Goal: Task Accomplishment & Management: Complete application form

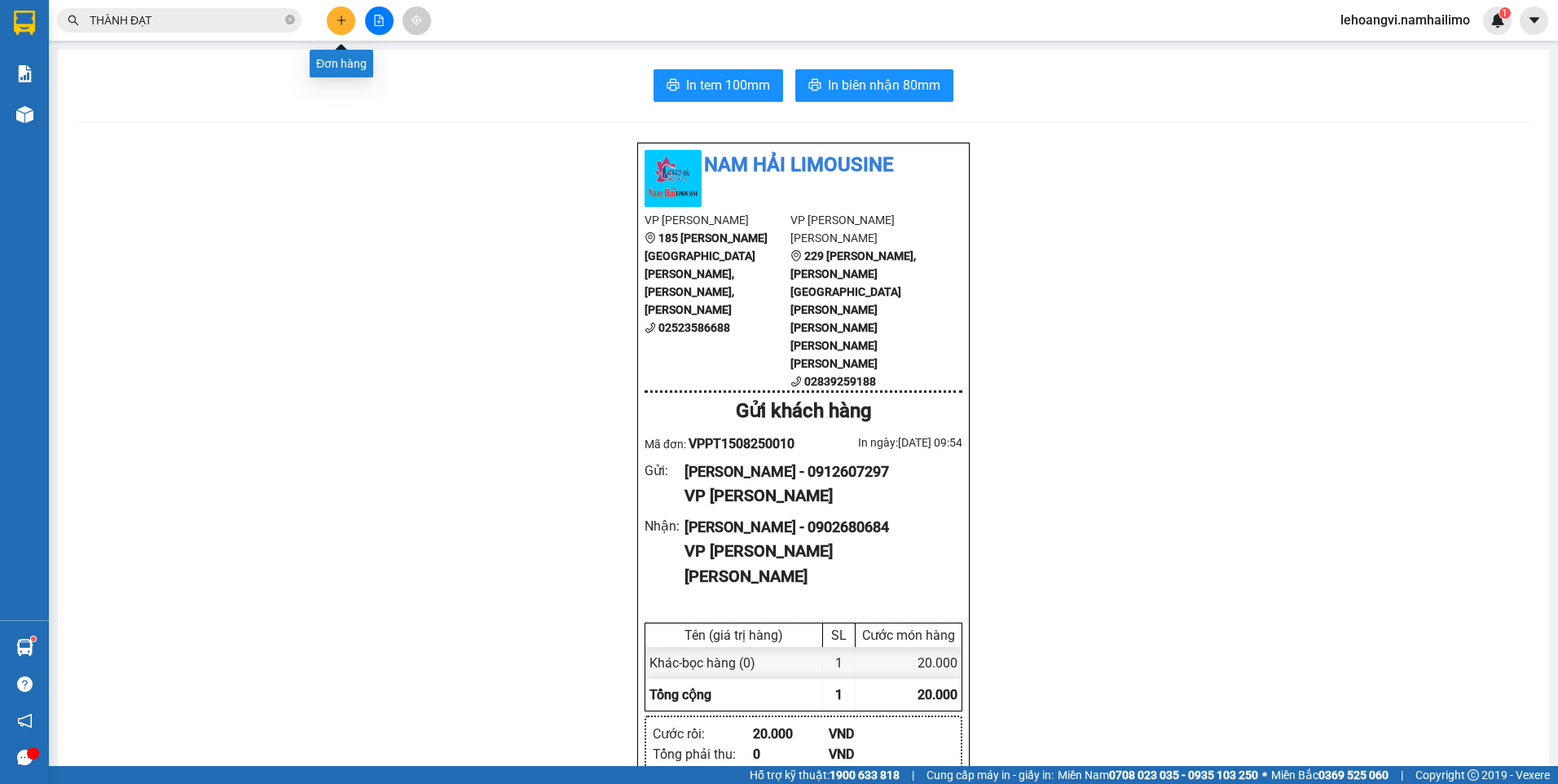
click at [348, 22] on button at bounding box center [341, 21] width 29 height 29
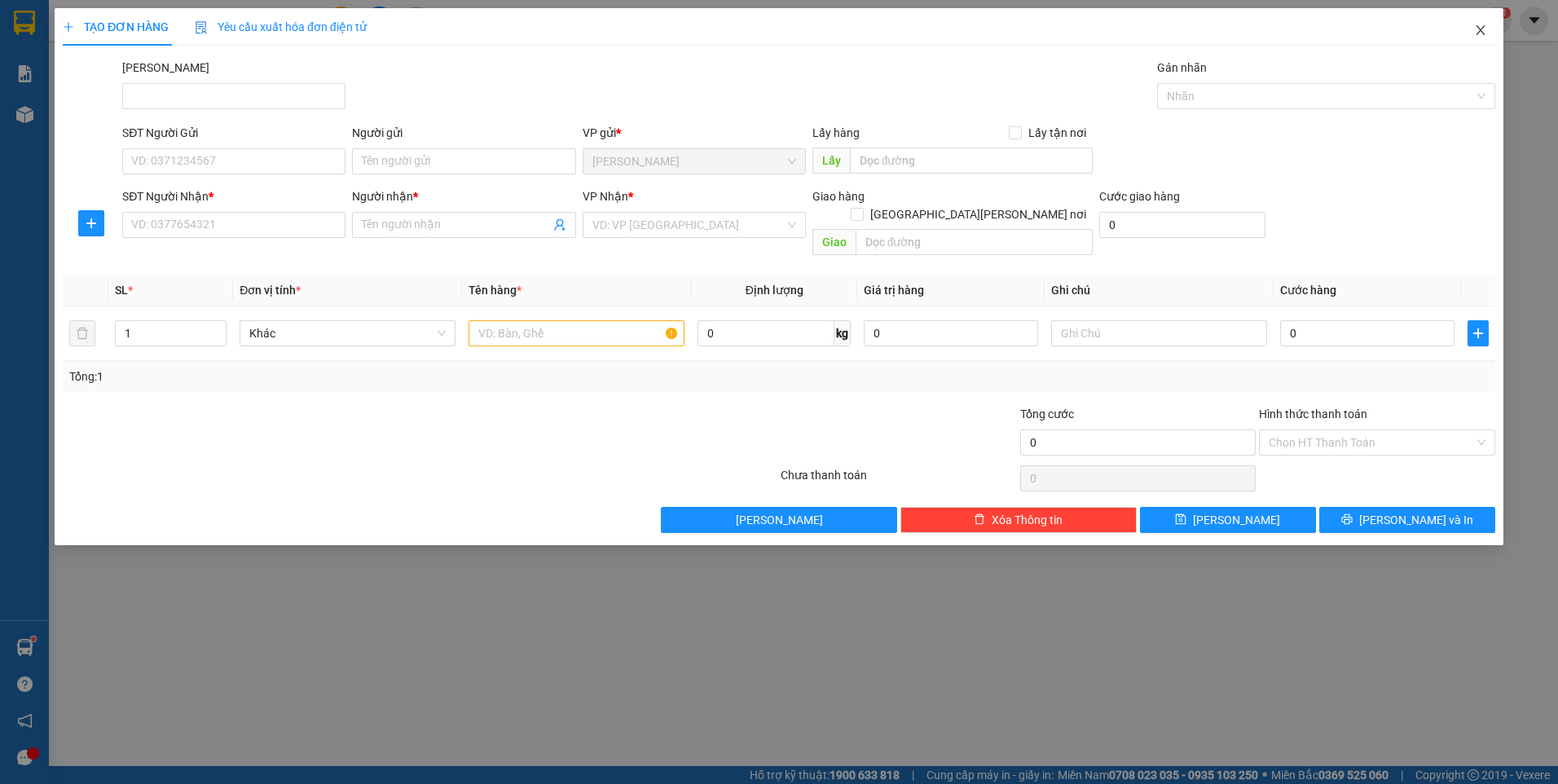
click at [1479, 35] on icon "close" at bounding box center [1481, 30] width 13 height 13
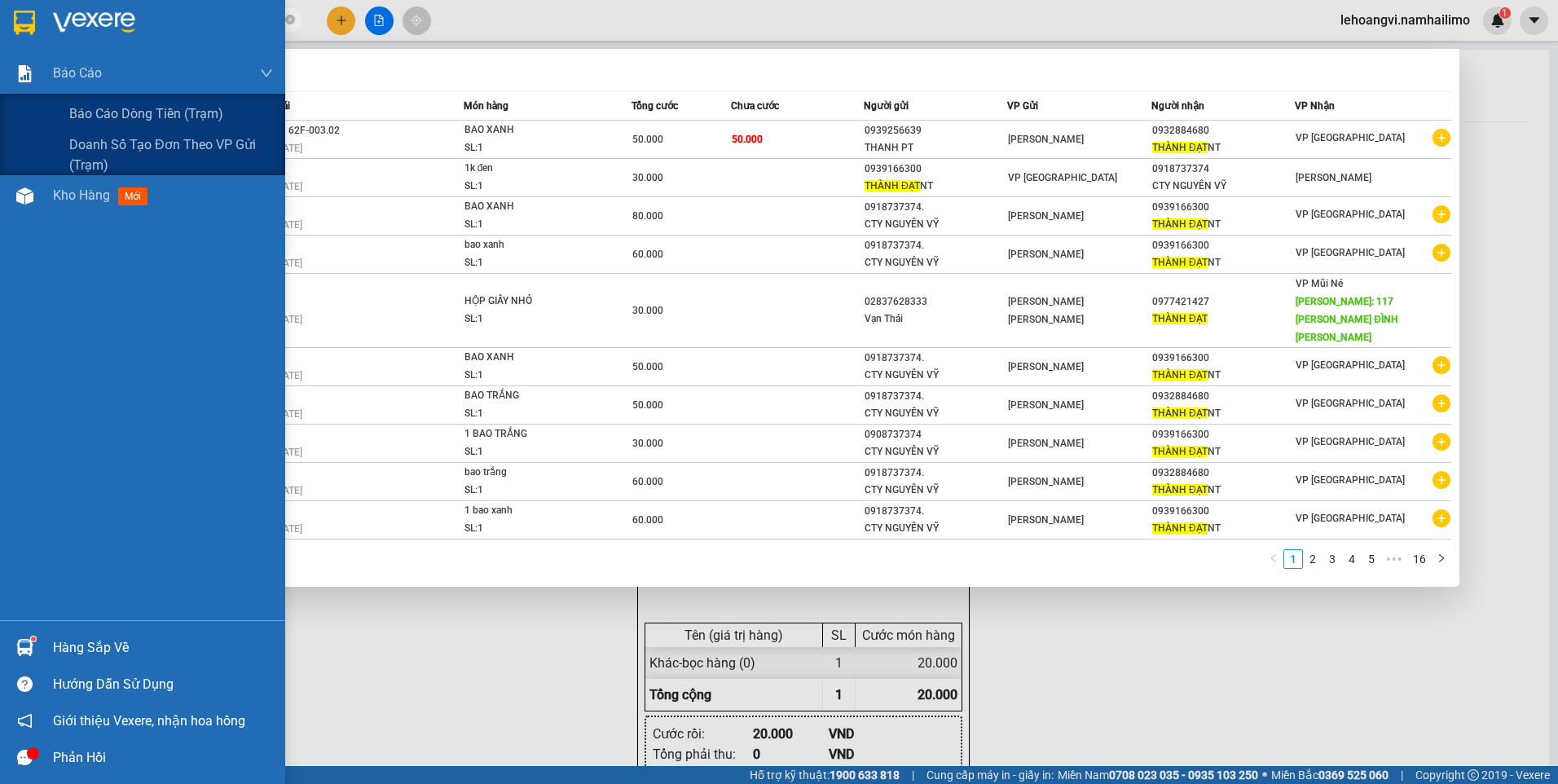
drag, startPoint x: 254, startPoint y: 18, endPoint x: 18, endPoint y: 196, distance: 295.6
click at [17, 180] on section "Kết quả [PERSON_NAME] ( 155 ) Bộ lọc Mã ĐH Trạng thái Món hàng [PERSON_NAME] [P…" at bounding box center [779, 392] width 1558 height 784
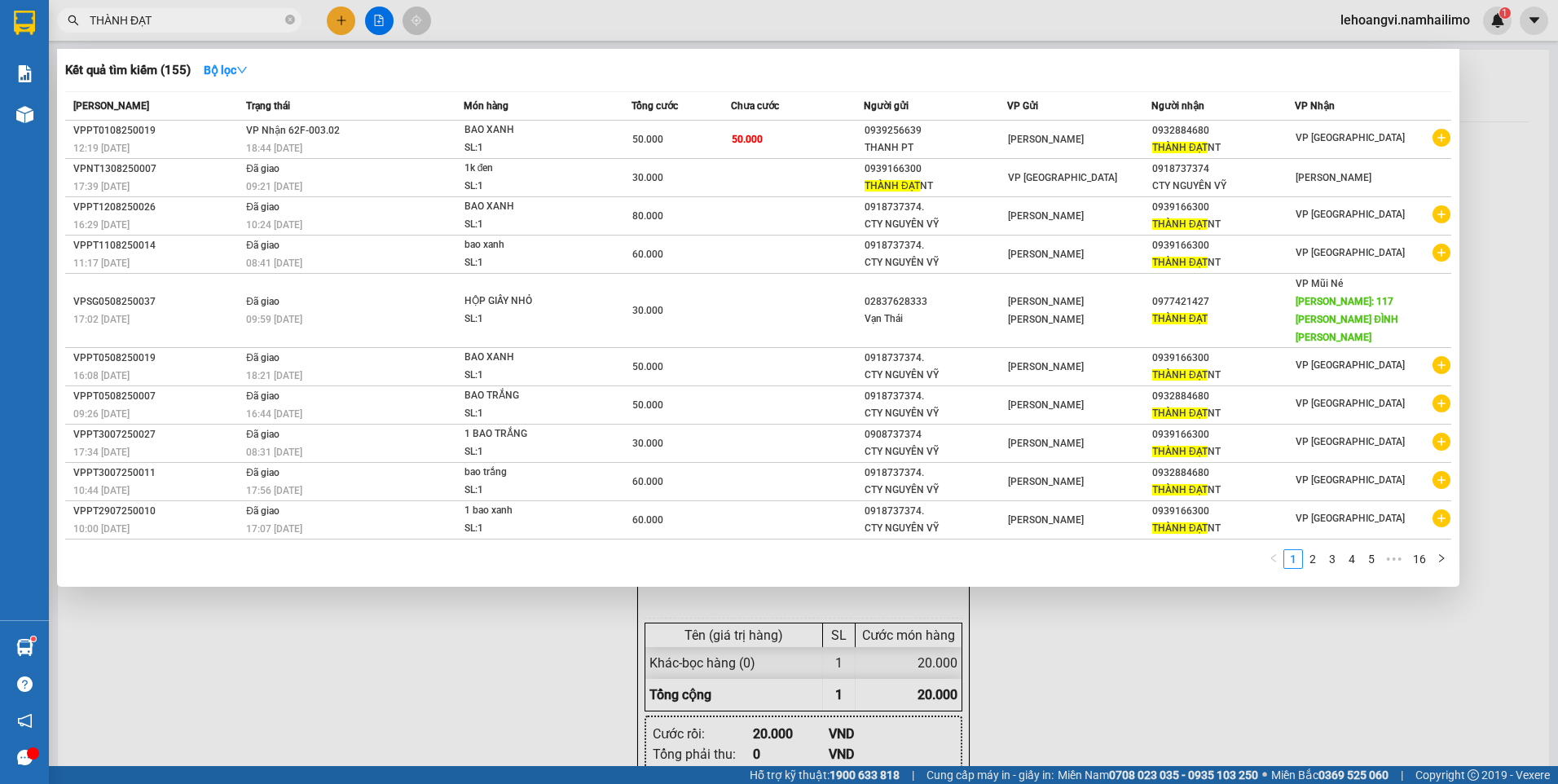
click at [339, 28] on div at bounding box center [779, 392] width 1558 height 784
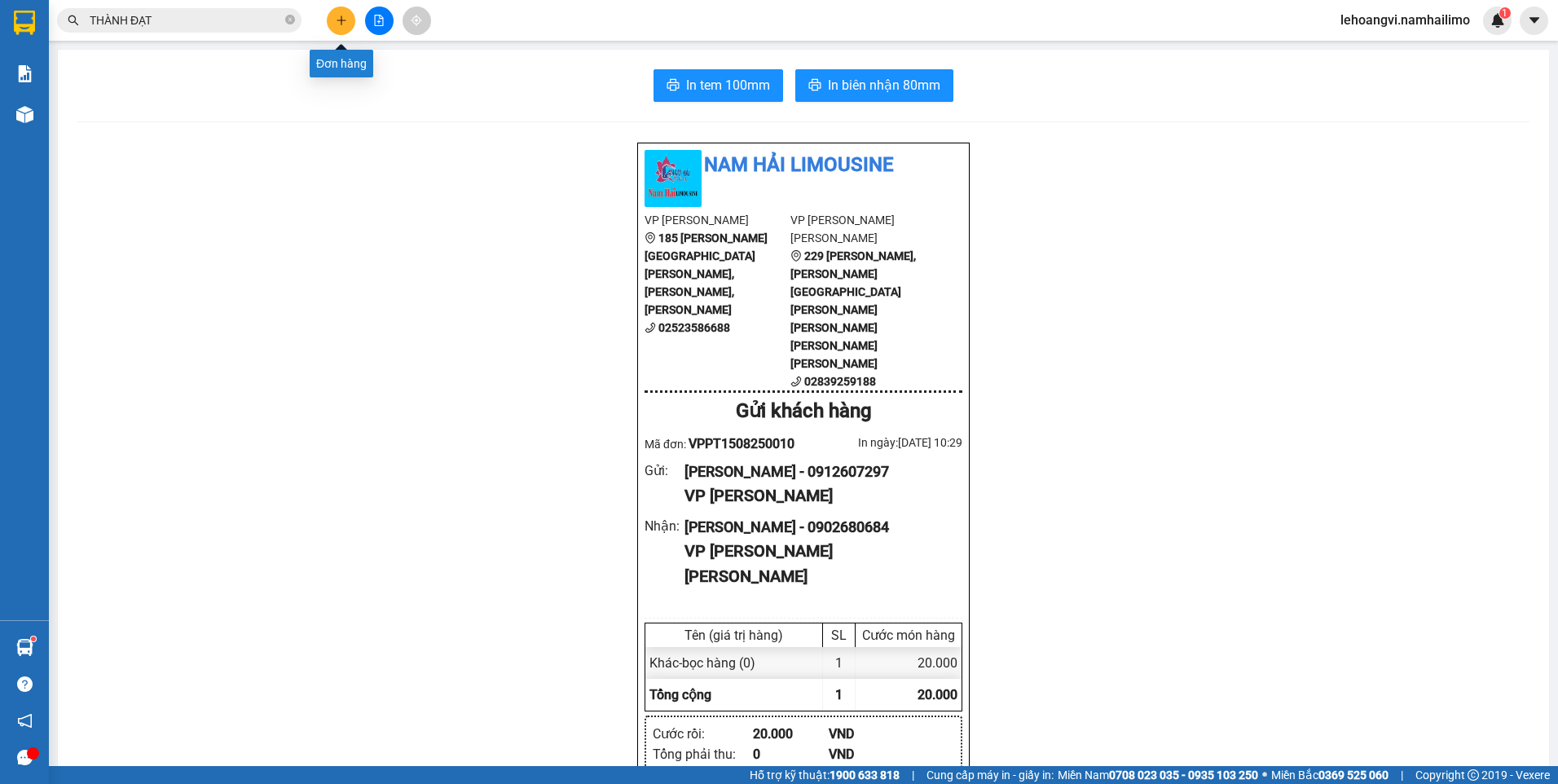
click at [338, 16] on icon "plus" at bounding box center [342, 20] width 12 height 12
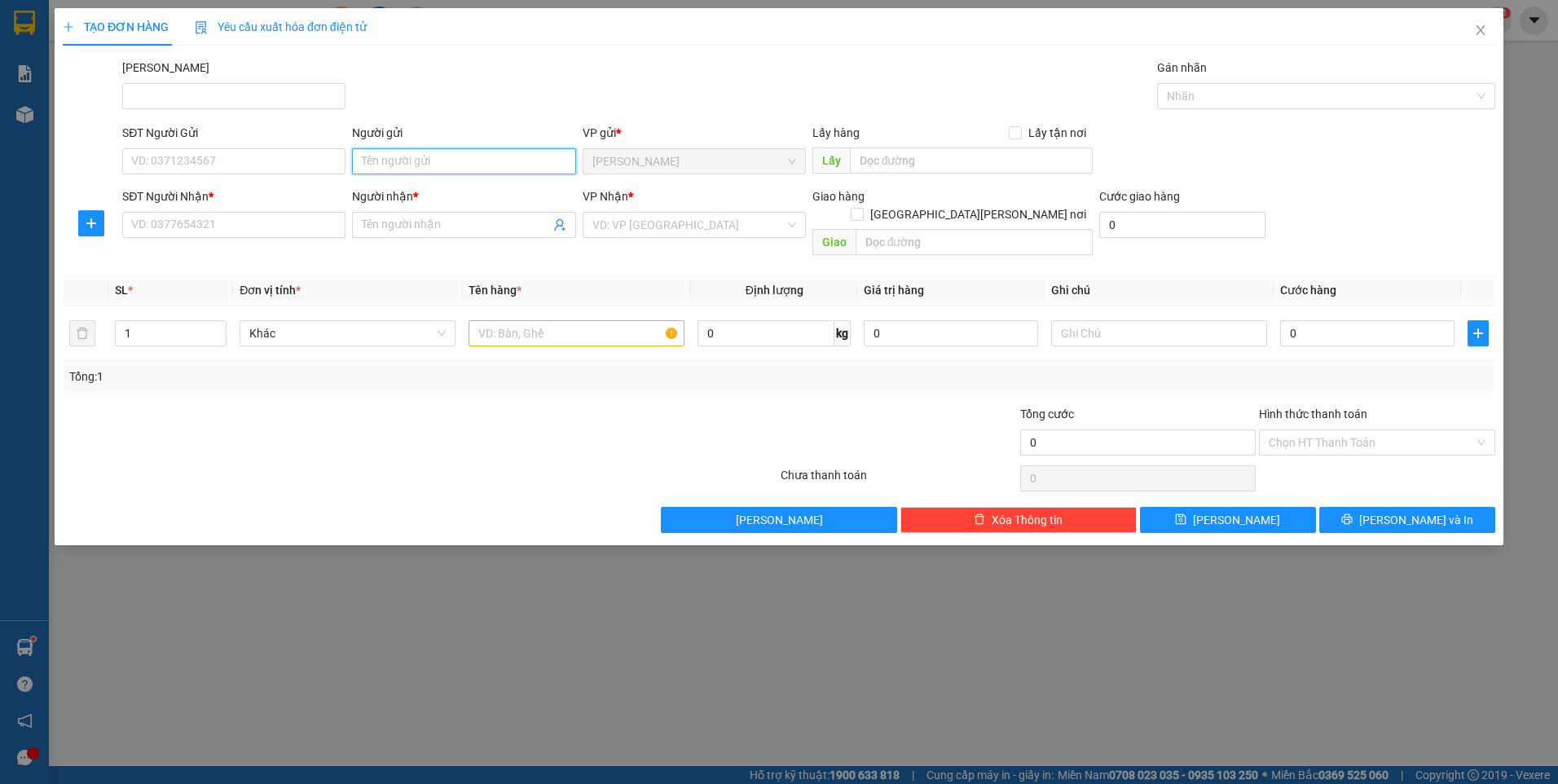
click at [414, 160] on input "Người gửi" at bounding box center [463, 161] width 223 height 26
click at [1482, 39] on span "Close" at bounding box center [1481, 31] width 45 height 45
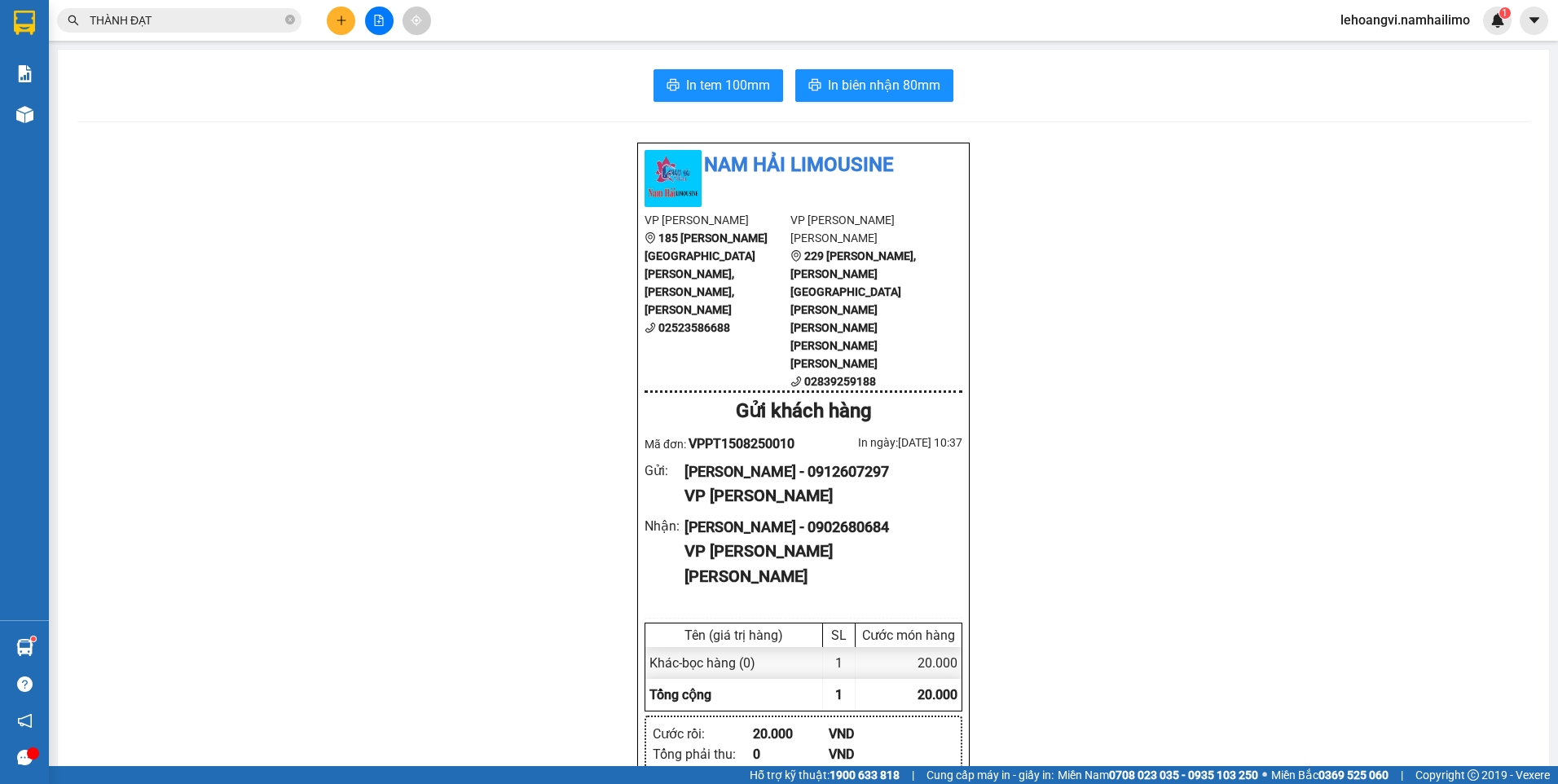
click at [211, 17] on input "THÀNH ĐẠT" at bounding box center [186, 20] width 192 height 18
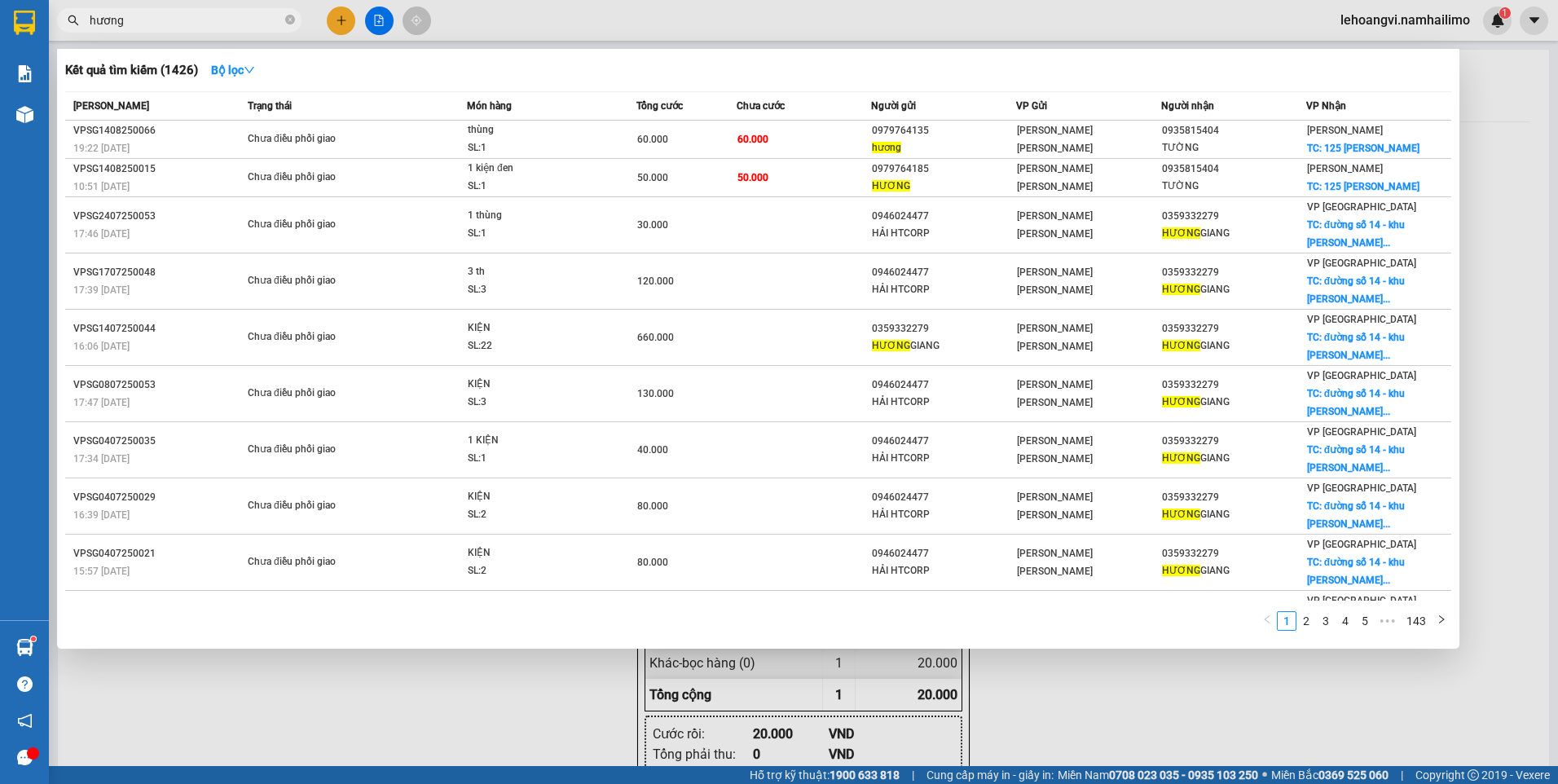
type input "hương"
drag, startPoint x: 1500, startPoint y: 275, endPoint x: 1489, endPoint y: 279, distance: 11.7
click at [1502, 274] on div at bounding box center [779, 392] width 1558 height 784
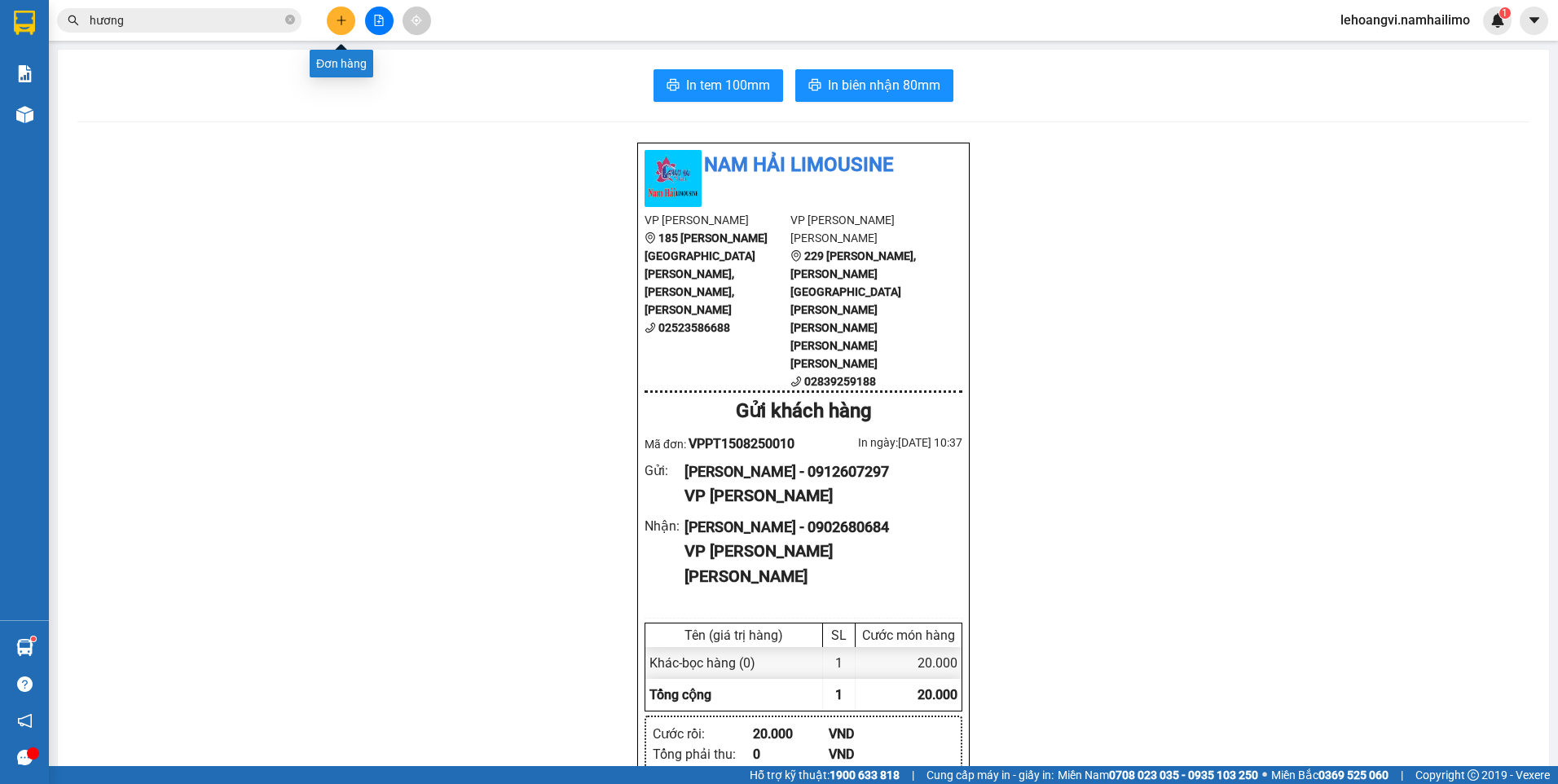
click at [350, 18] on button at bounding box center [341, 21] width 29 height 29
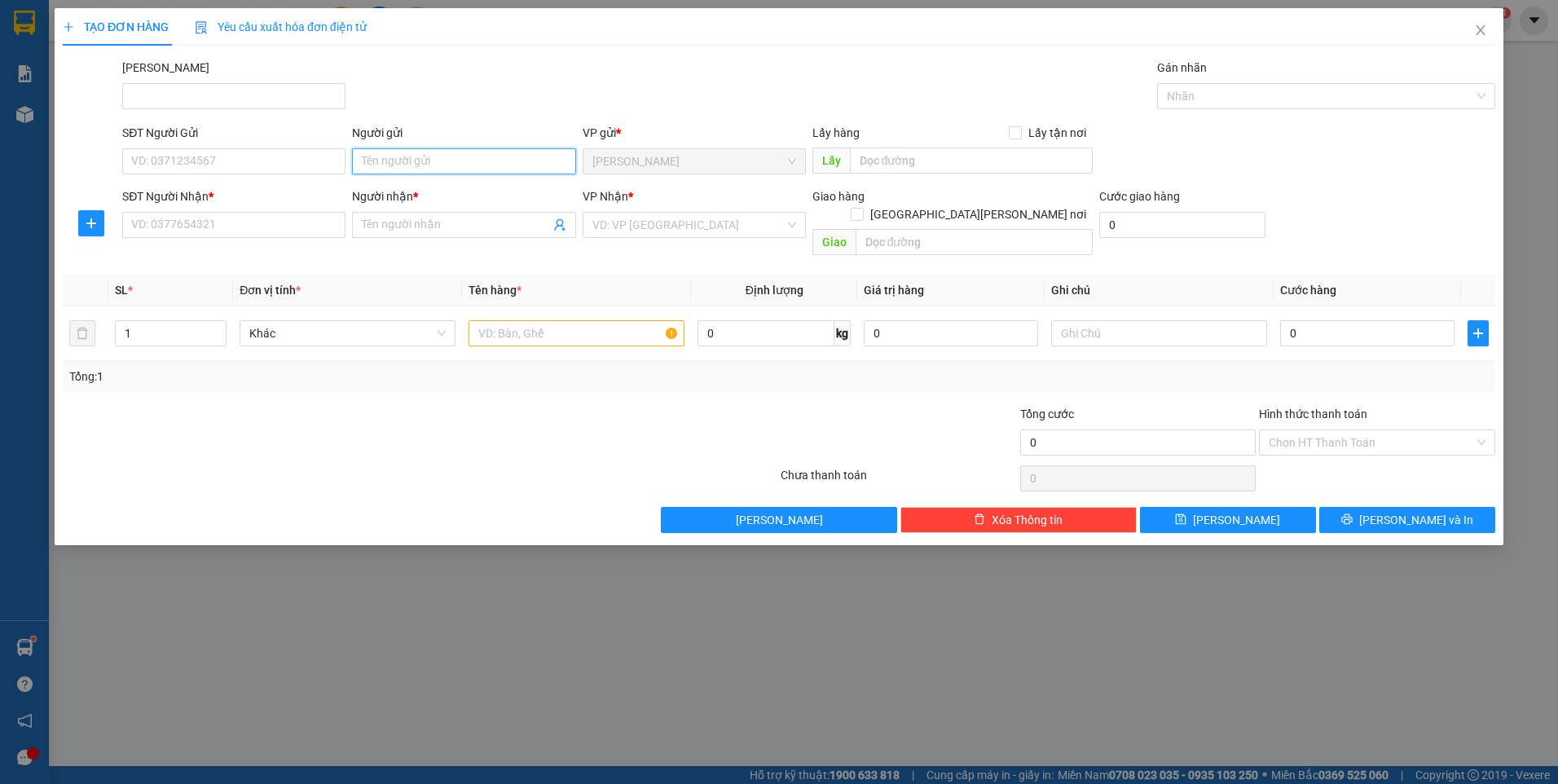
click at [400, 170] on input "Người gửi" at bounding box center [463, 161] width 223 height 26
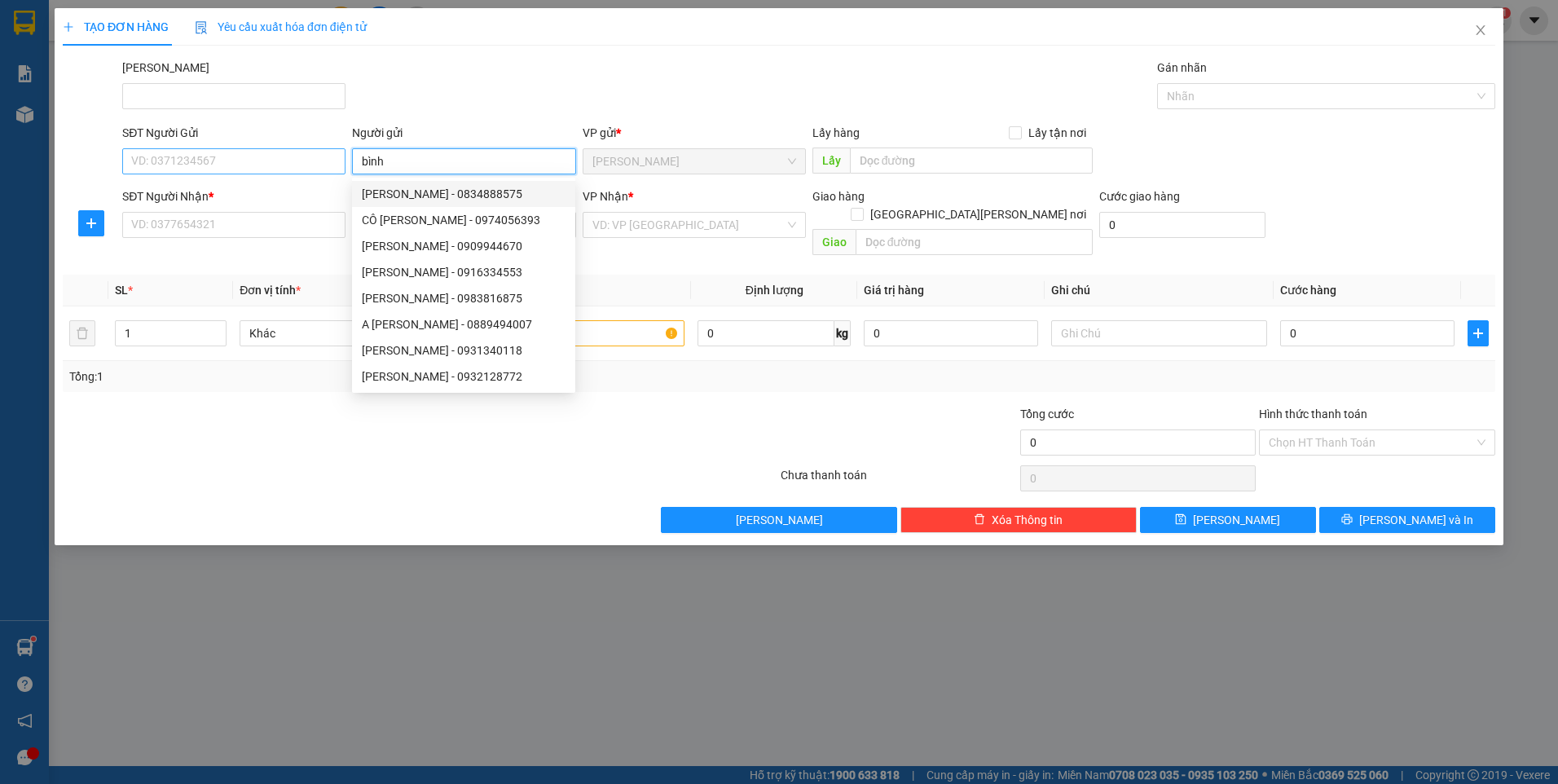
type input "bình"
click at [293, 165] on input "SĐT Người Gửi" at bounding box center [234, 161] width 223 height 26
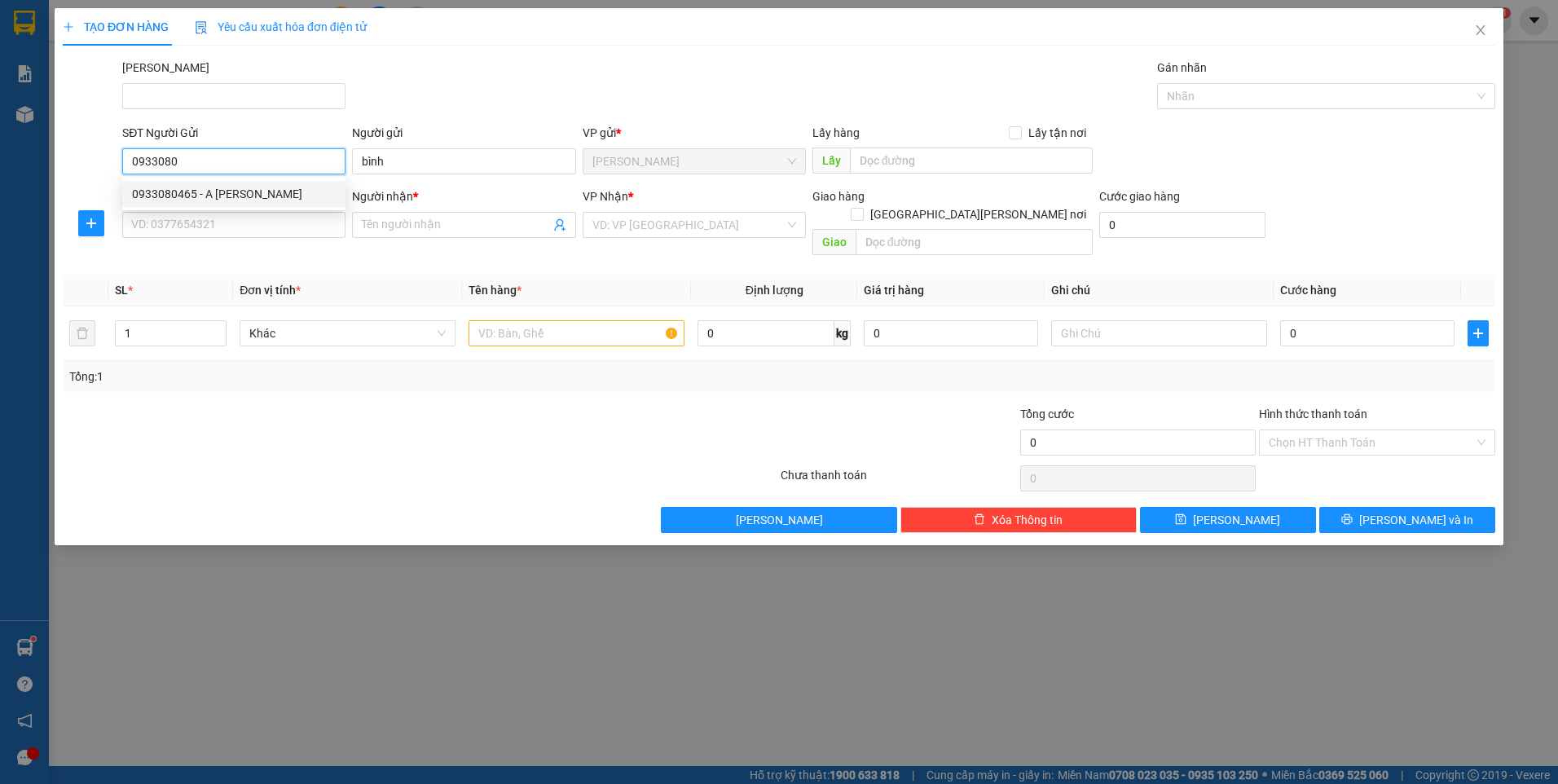
click at [282, 186] on div "0933080465 - A [PERSON_NAME]" at bounding box center [233, 193] width 204 height 18
type input "0933080465"
type input "A BÌNH"
type input "0878606579"
type input "HƯƠNG"
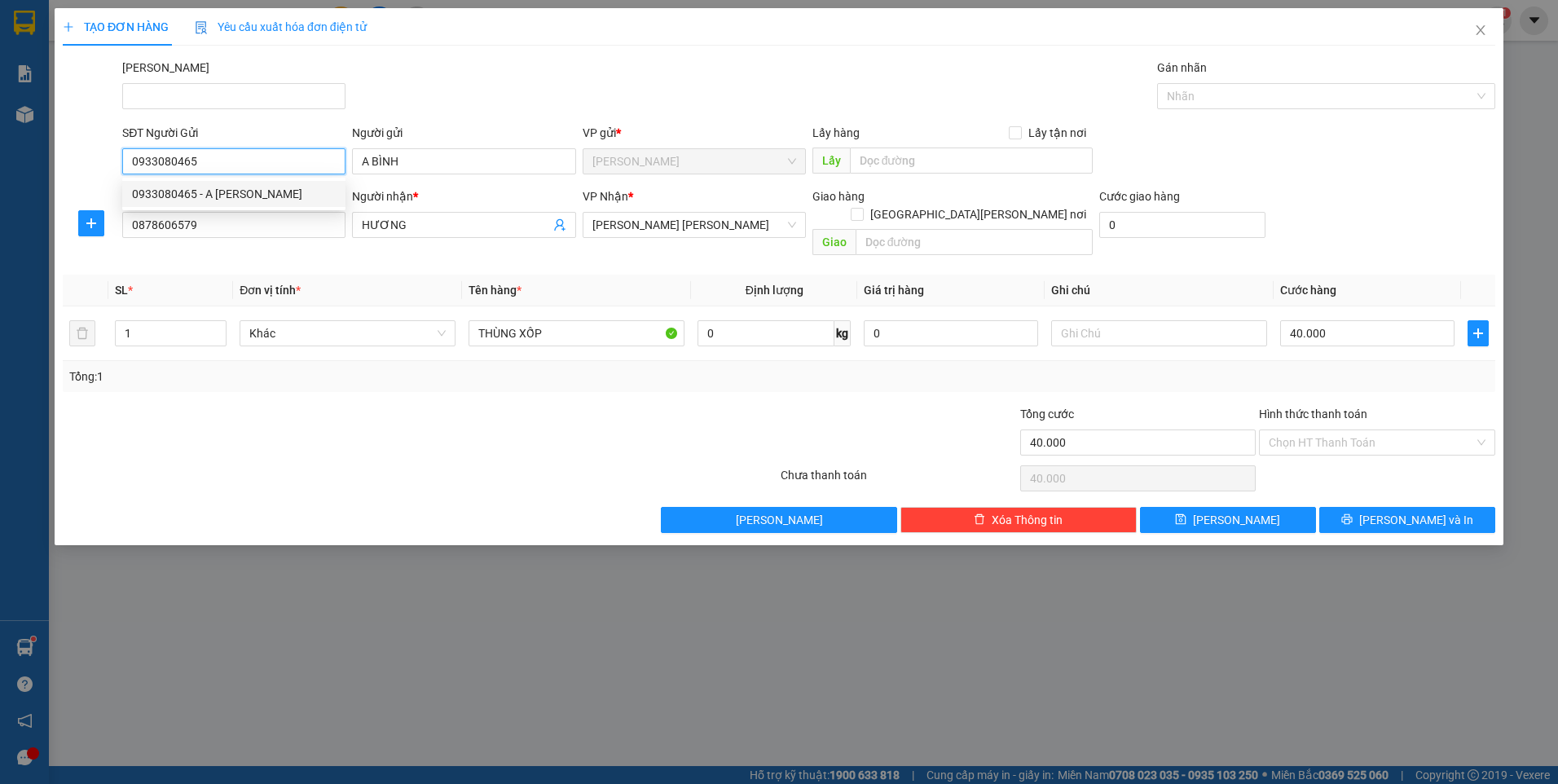
type input "40.000"
type input "0933080465"
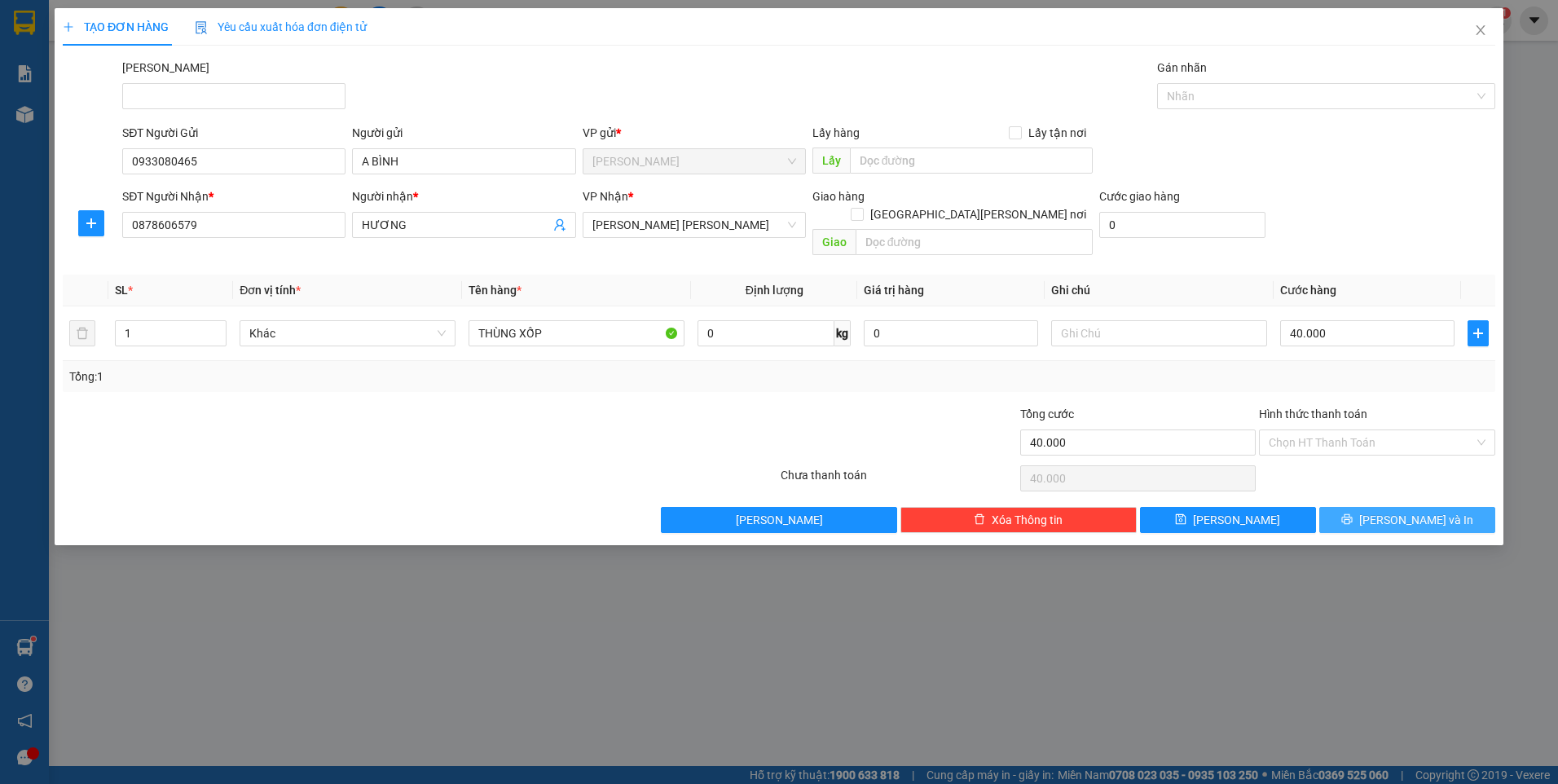
click at [1371, 507] on button "[PERSON_NAME] và In" at bounding box center [1408, 520] width 176 height 26
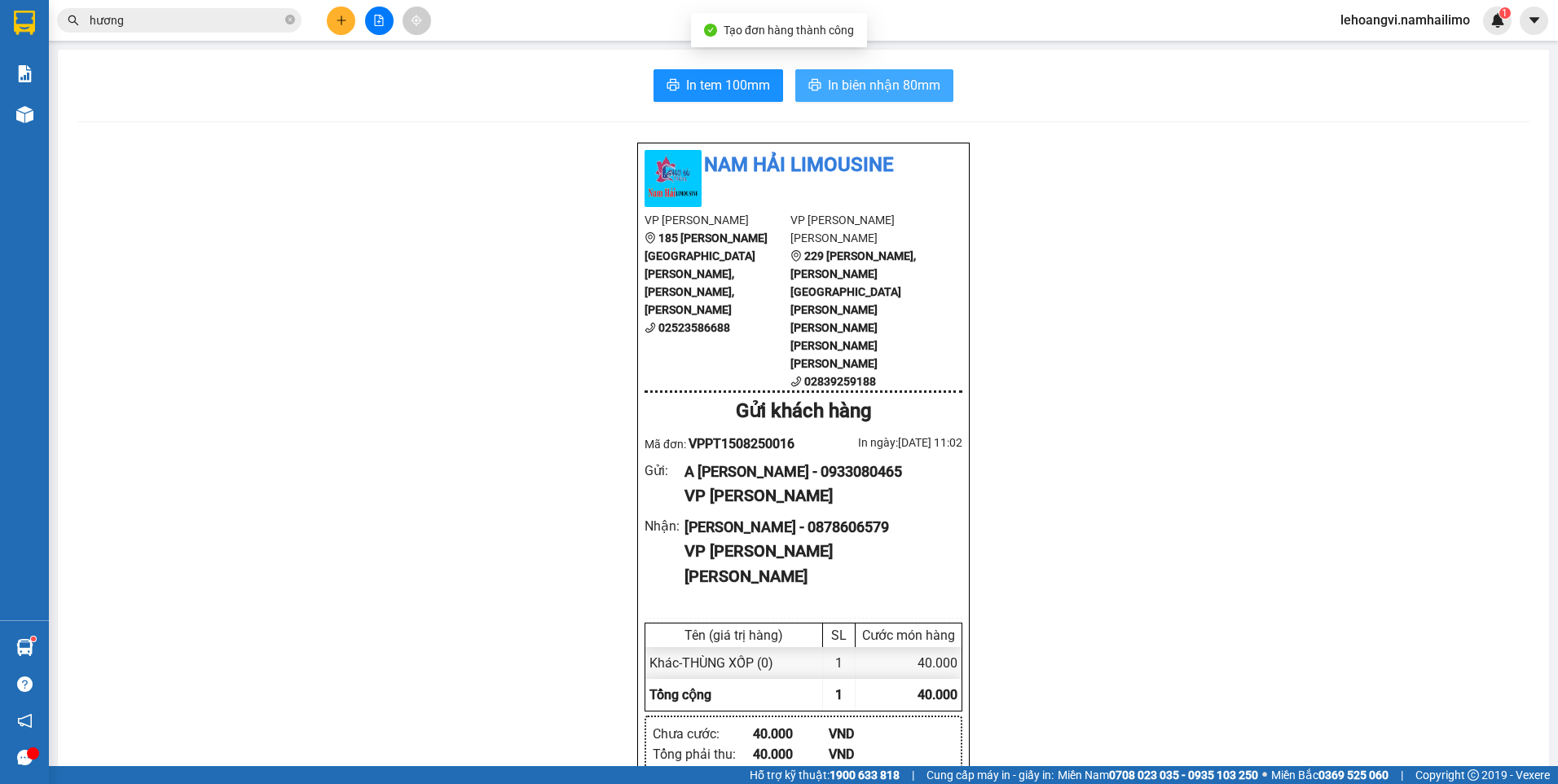
click at [903, 84] on span "In biên nhận 80mm" at bounding box center [884, 85] width 112 height 20
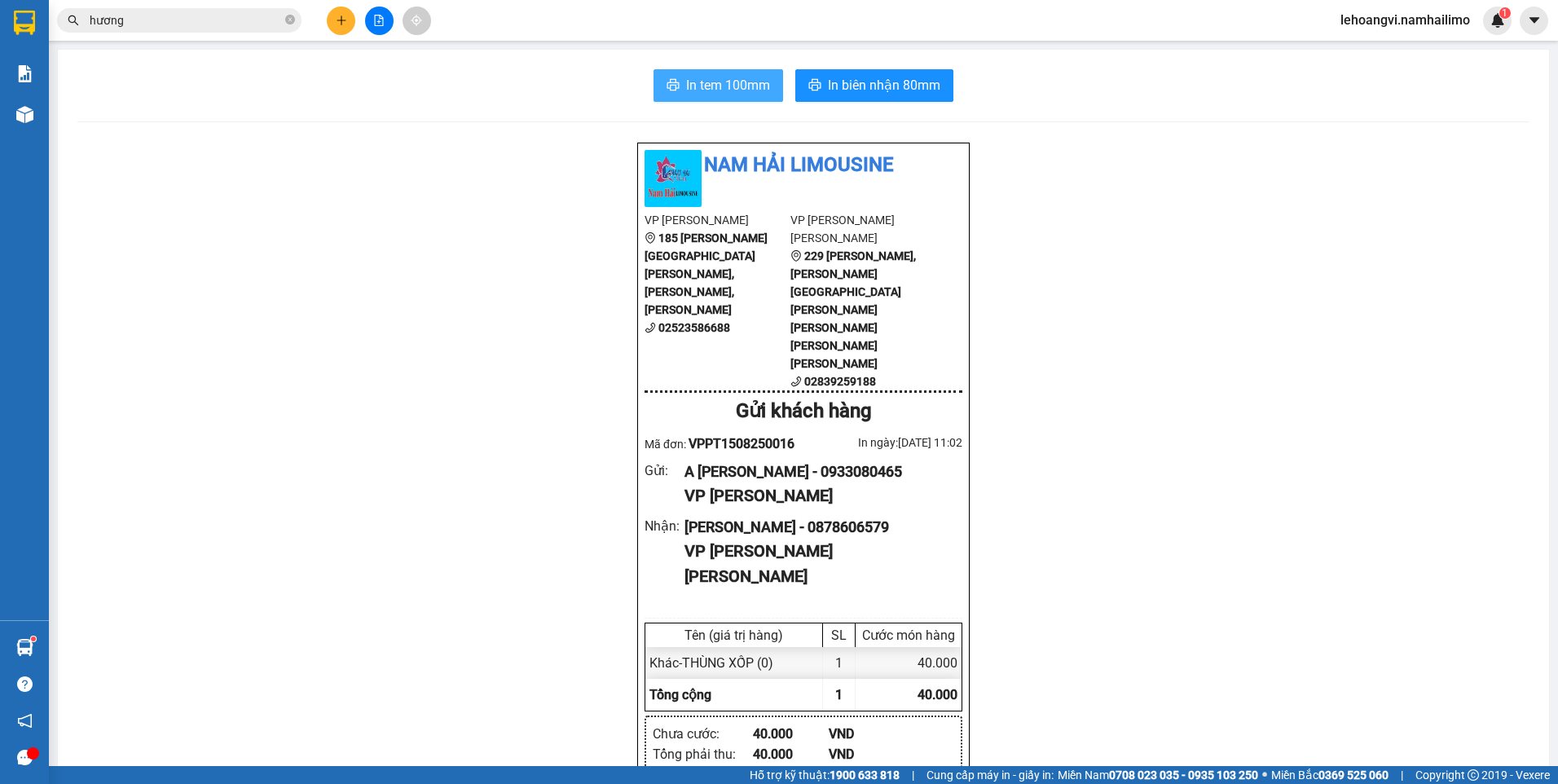
click at [745, 86] on span "In tem 100mm" at bounding box center [728, 85] width 84 height 20
click at [337, 27] on button at bounding box center [341, 21] width 29 height 29
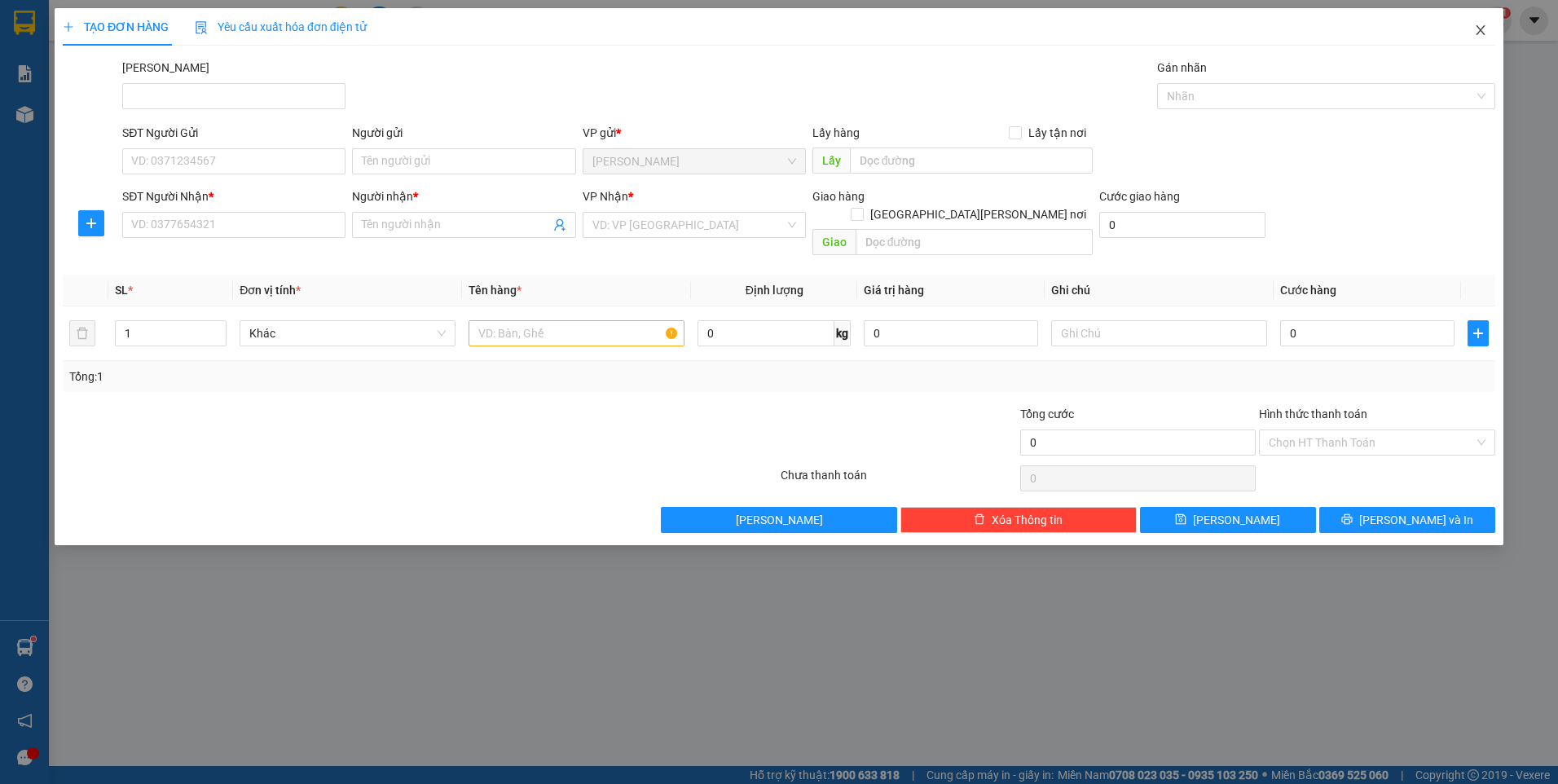
click at [1477, 32] on icon "close" at bounding box center [1481, 30] width 13 height 13
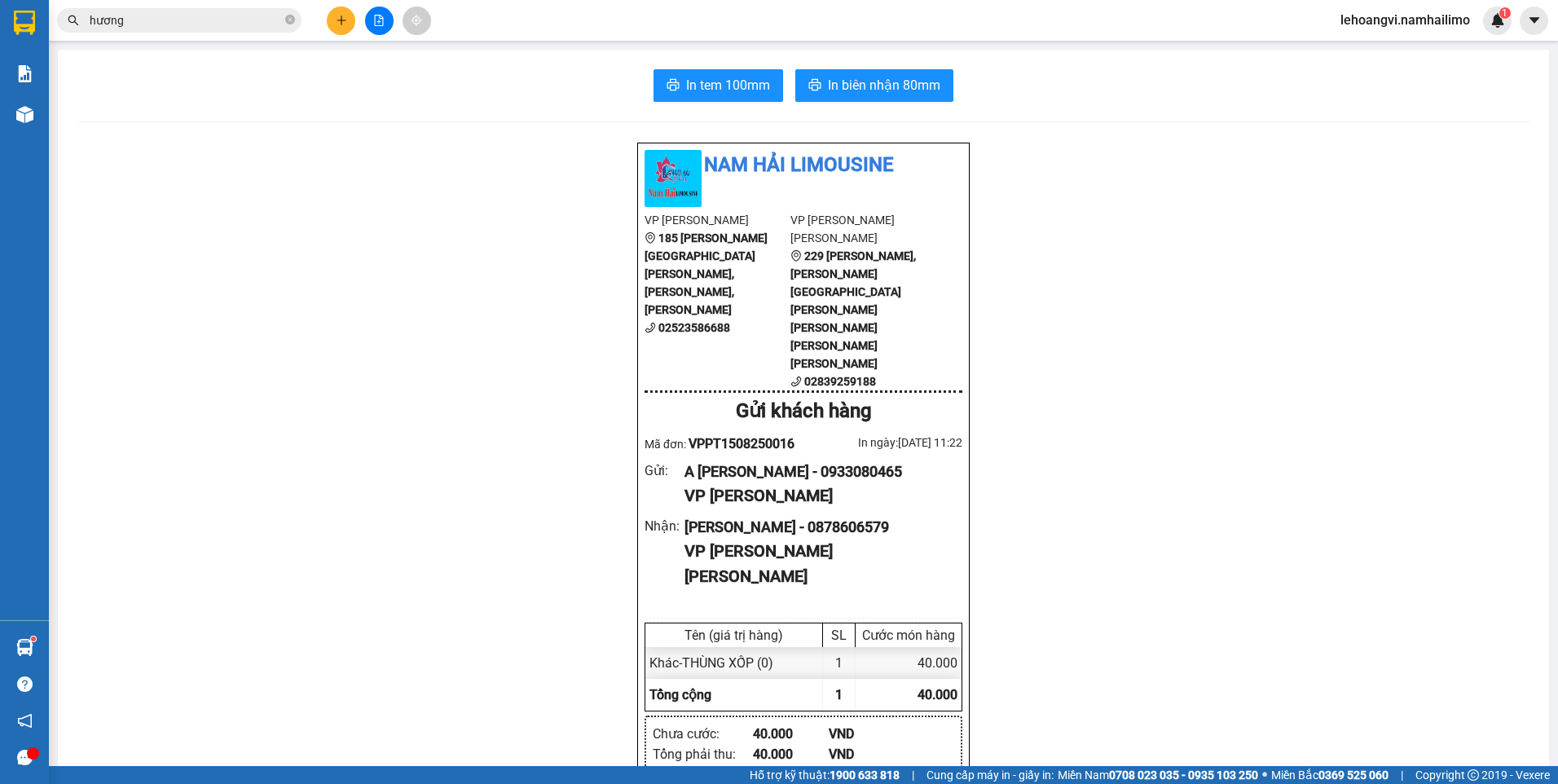
click at [202, 28] on span "hương" at bounding box center [179, 20] width 244 height 24
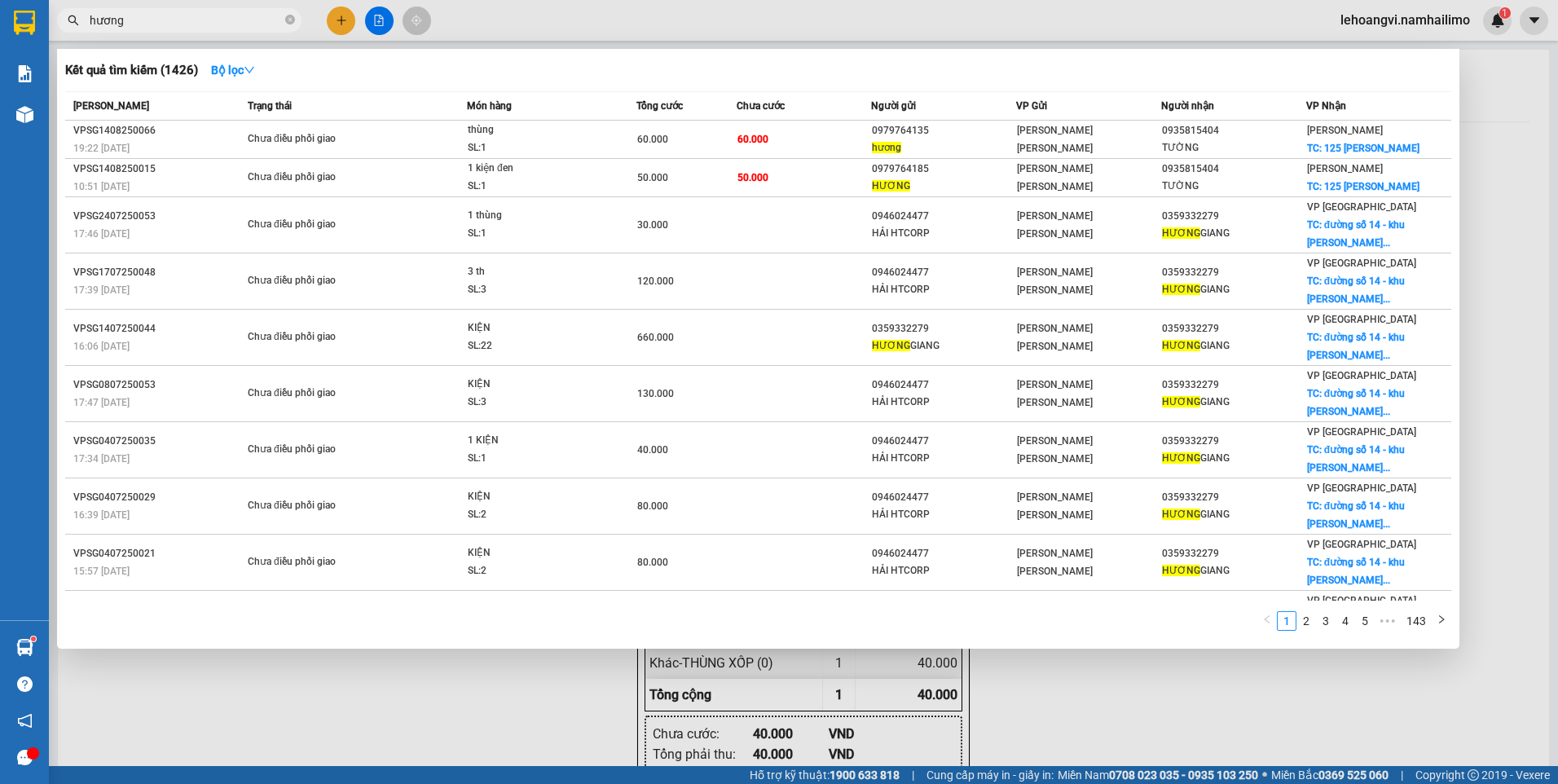
click at [207, 19] on input "hương" at bounding box center [186, 20] width 192 height 18
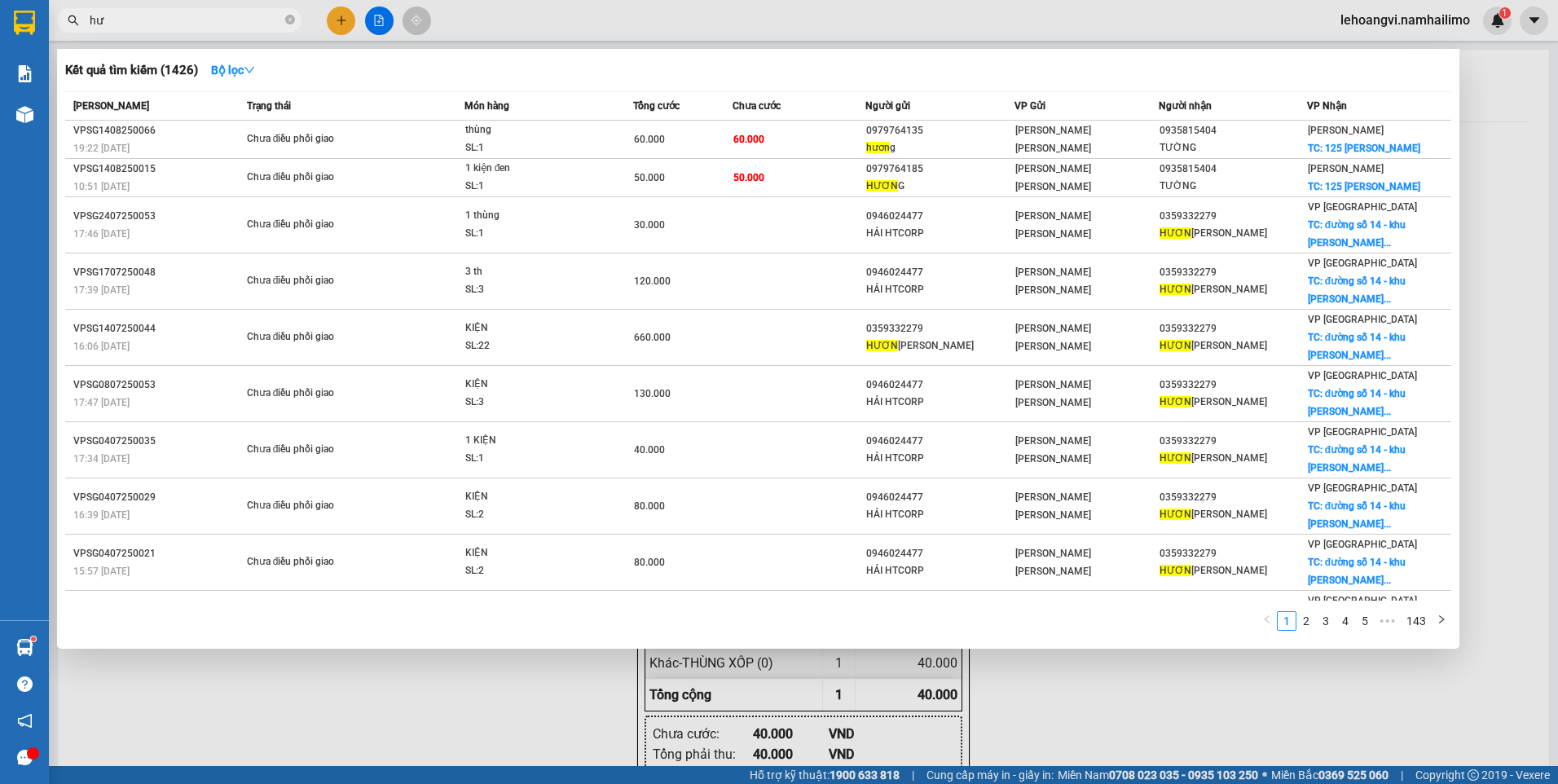
type input "h"
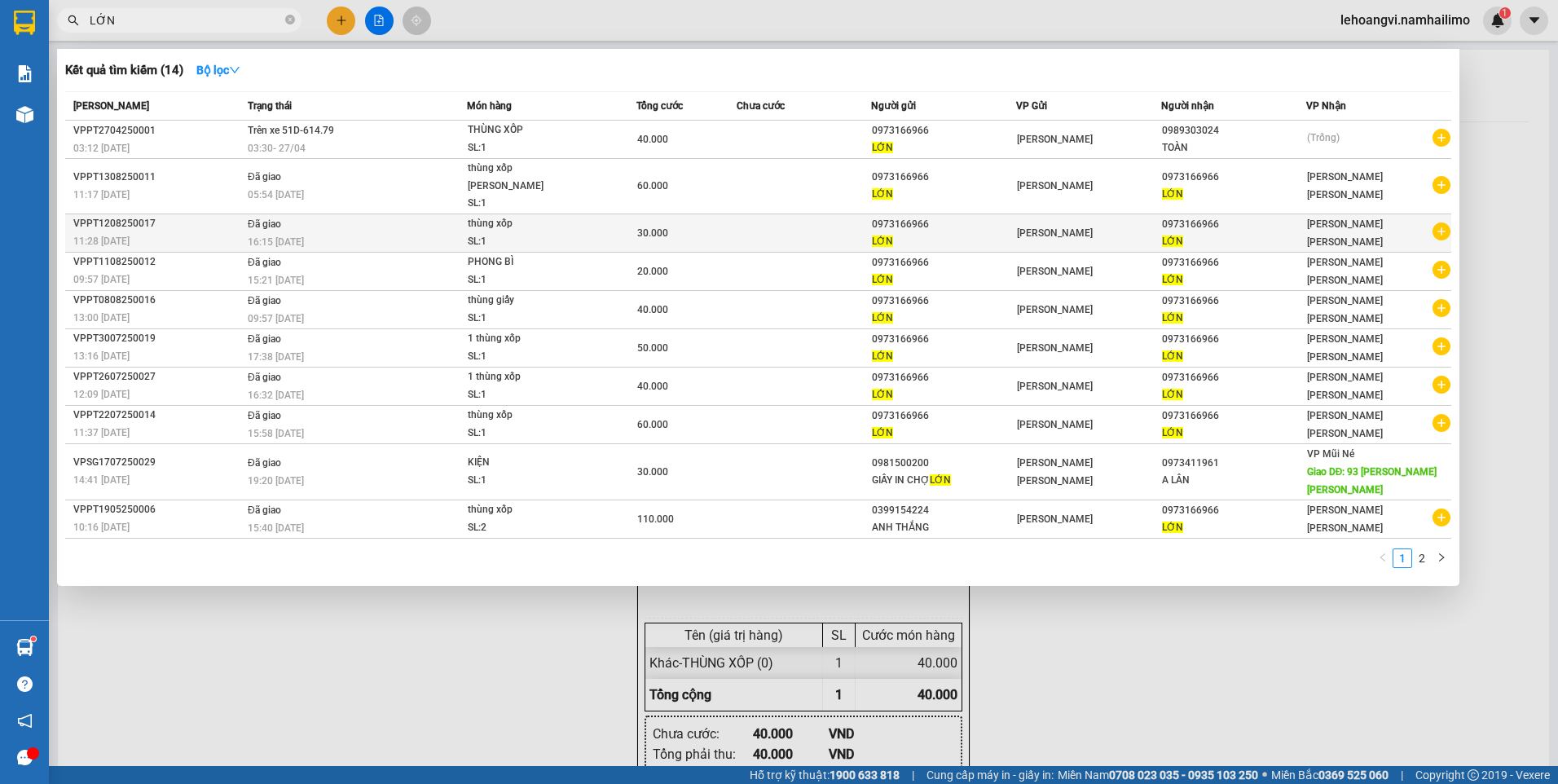
type input "LỚN"
click at [1439, 222] on icon "plus-circle" at bounding box center [1441, 231] width 18 height 18
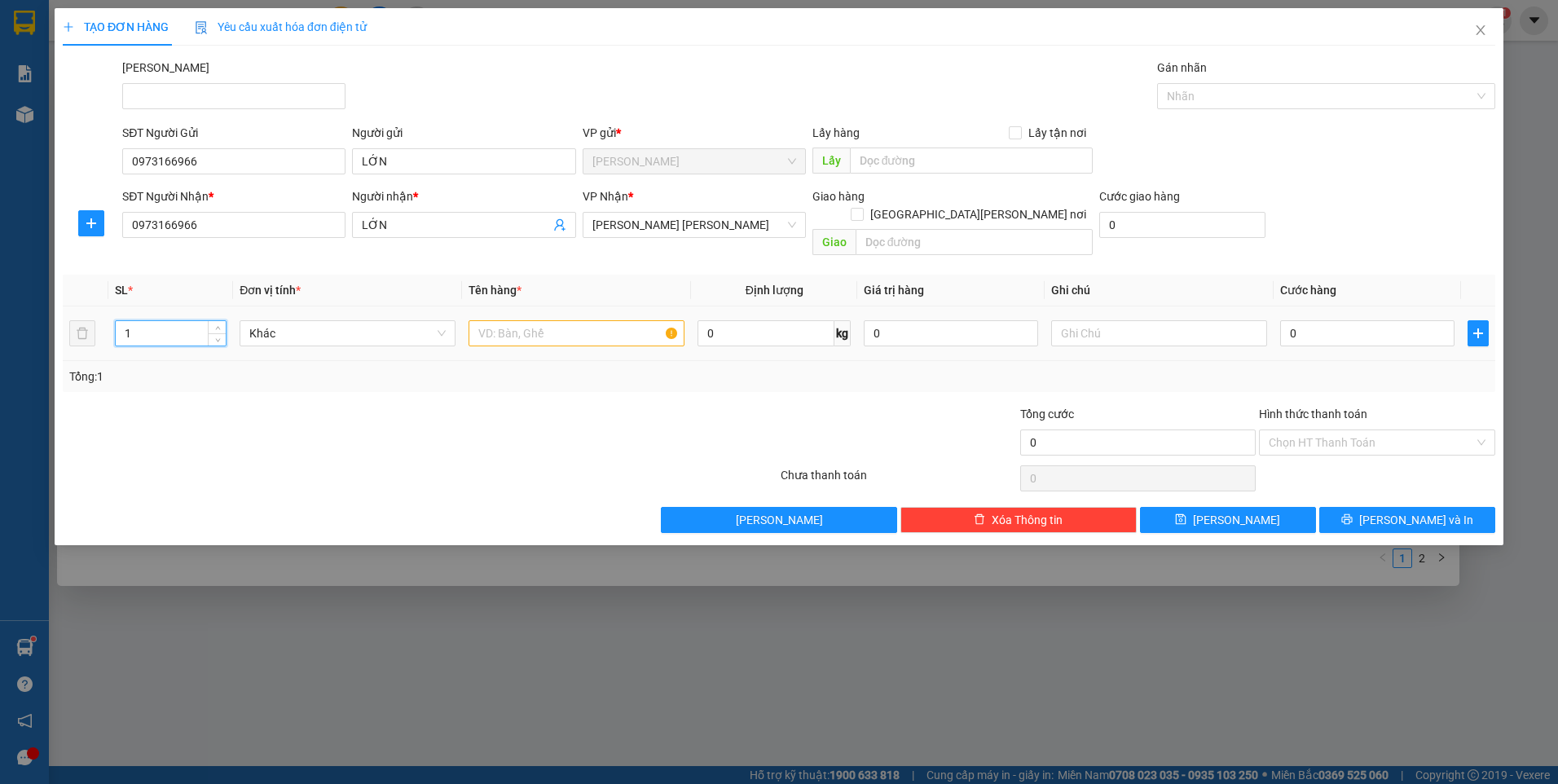
click at [157, 321] on input "1" at bounding box center [170, 332] width 110 height 24
type input "2"
click at [508, 327] on input "text" at bounding box center [576, 332] width 216 height 26
type input "THÙNG XỐP VÀNG"
type input "1"
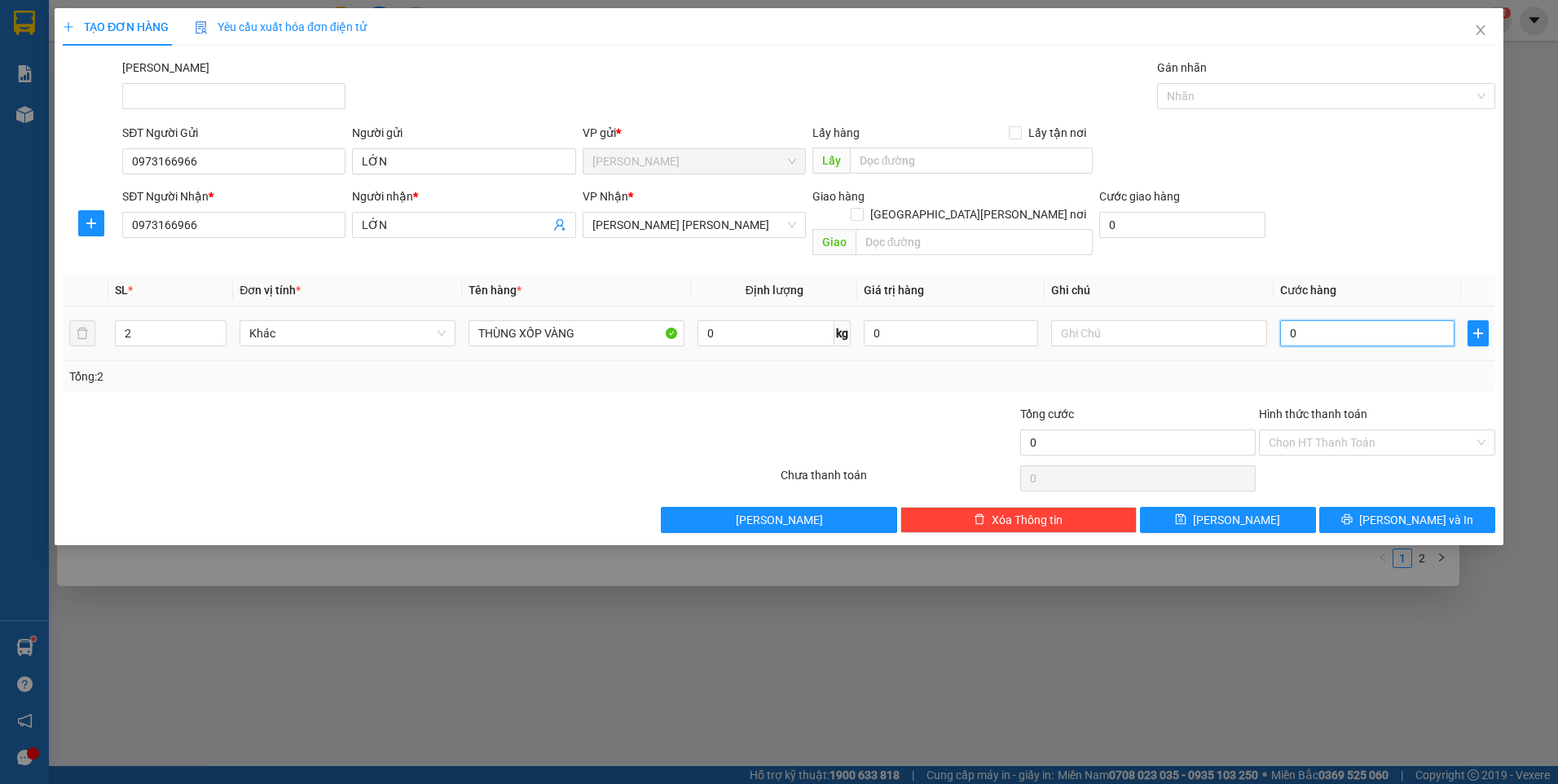
type input "1"
type input "12"
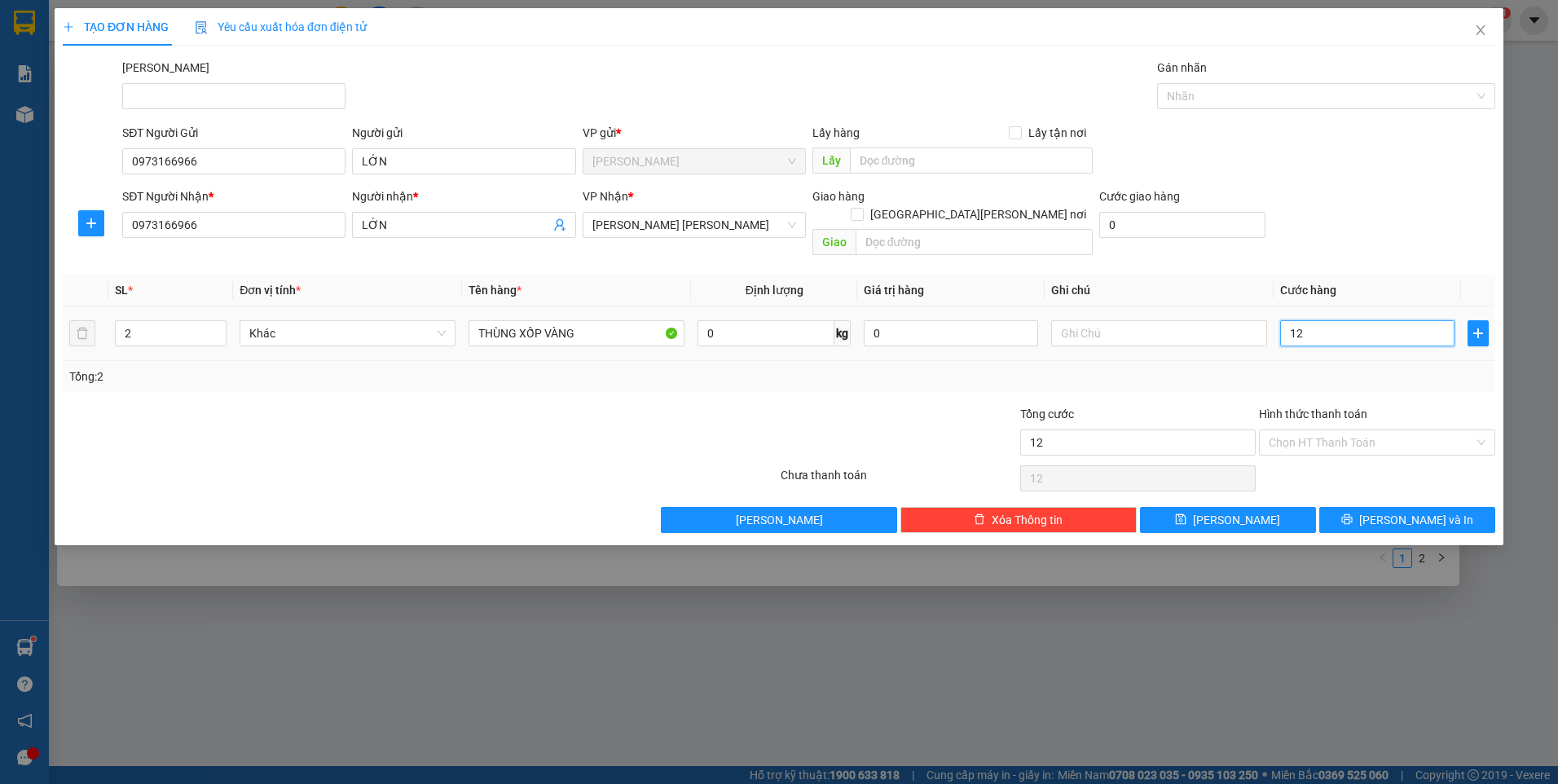
type input "120"
type input "120.000"
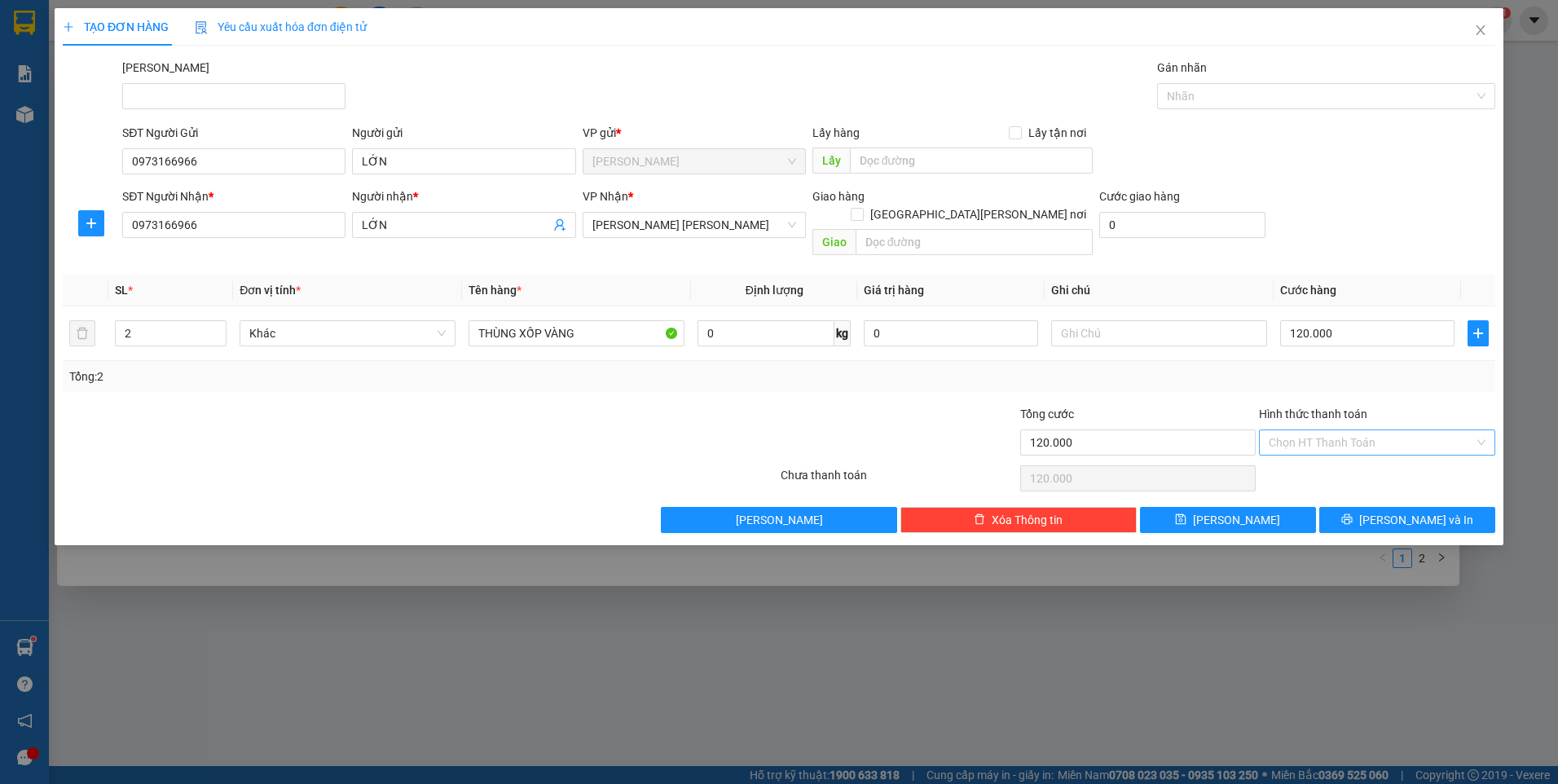
click at [1359, 431] on input "Hình thức thanh toán" at bounding box center [1371, 442] width 206 height 24
click at [1358, 457] on div "Tại văn phòng" at bounding box center [1377, 457] width 217 height 18
type input "0"
click at [1351, 515] on icon "printer" at bounding box center [1346, 520] width 11 height 11
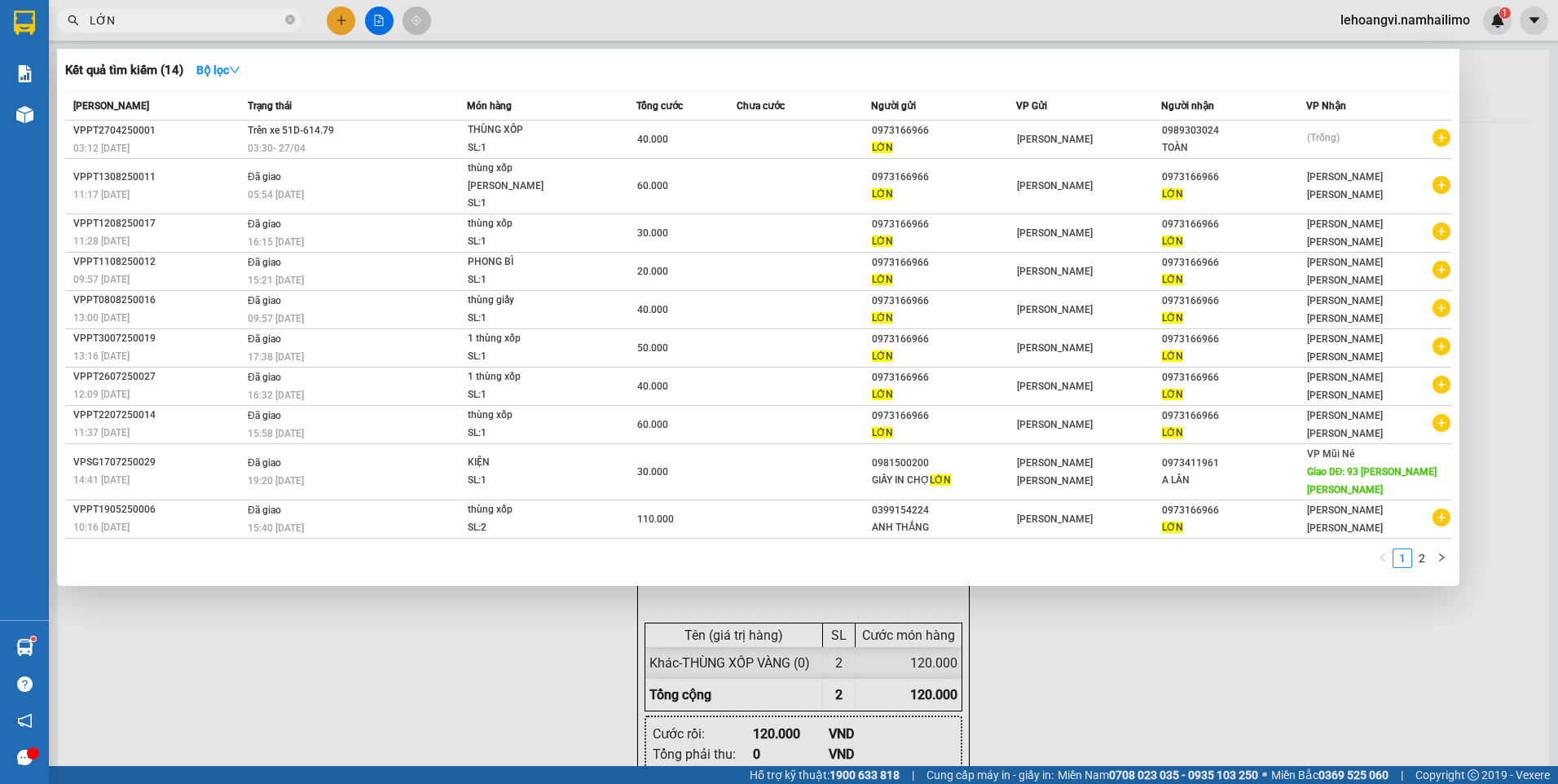
click at [1243, 644] on div at bounding box center [779, 392] width 1558 height 784
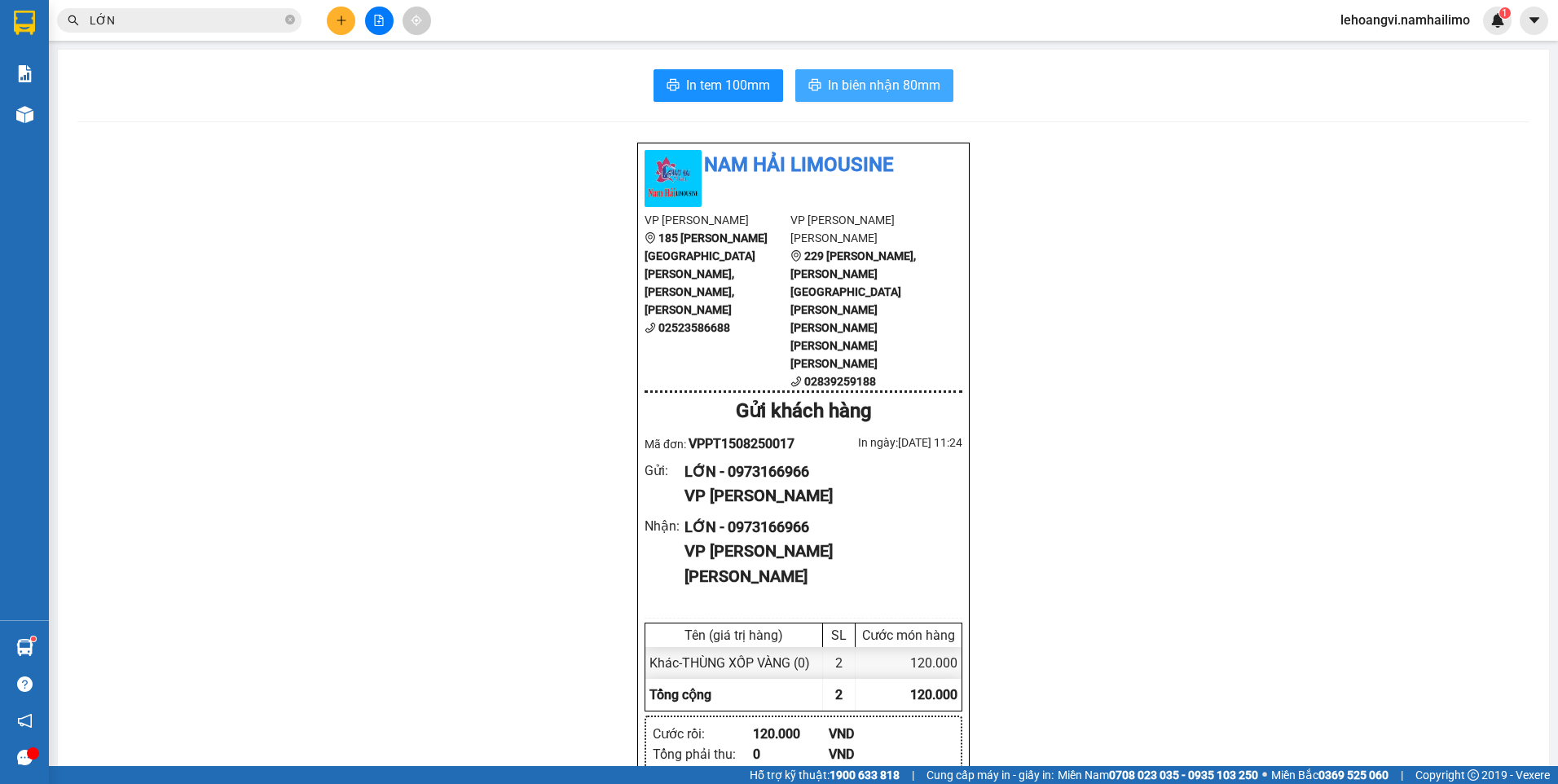
click at [905, 99] on button "In biên nhận 80mm" at bounding box center [874, 86] width 158 height 33
click at [741, 83] on span "In tem 100mm" at bounding box center [728, 85] width 84 height 20
click at [205, 19] on input "LỚN" at bounding box center [186, 20] width 192 height 18
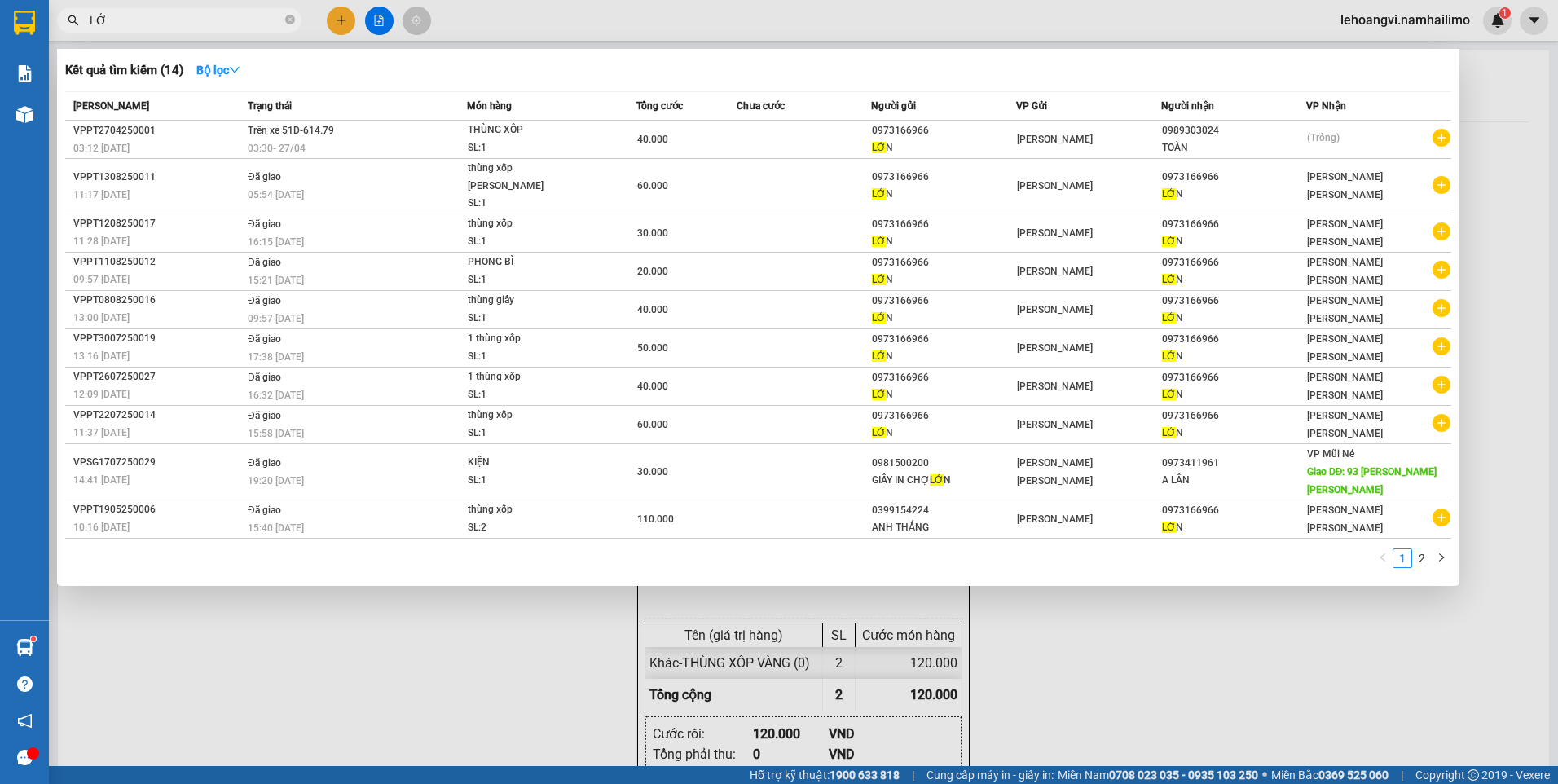
type input "L"
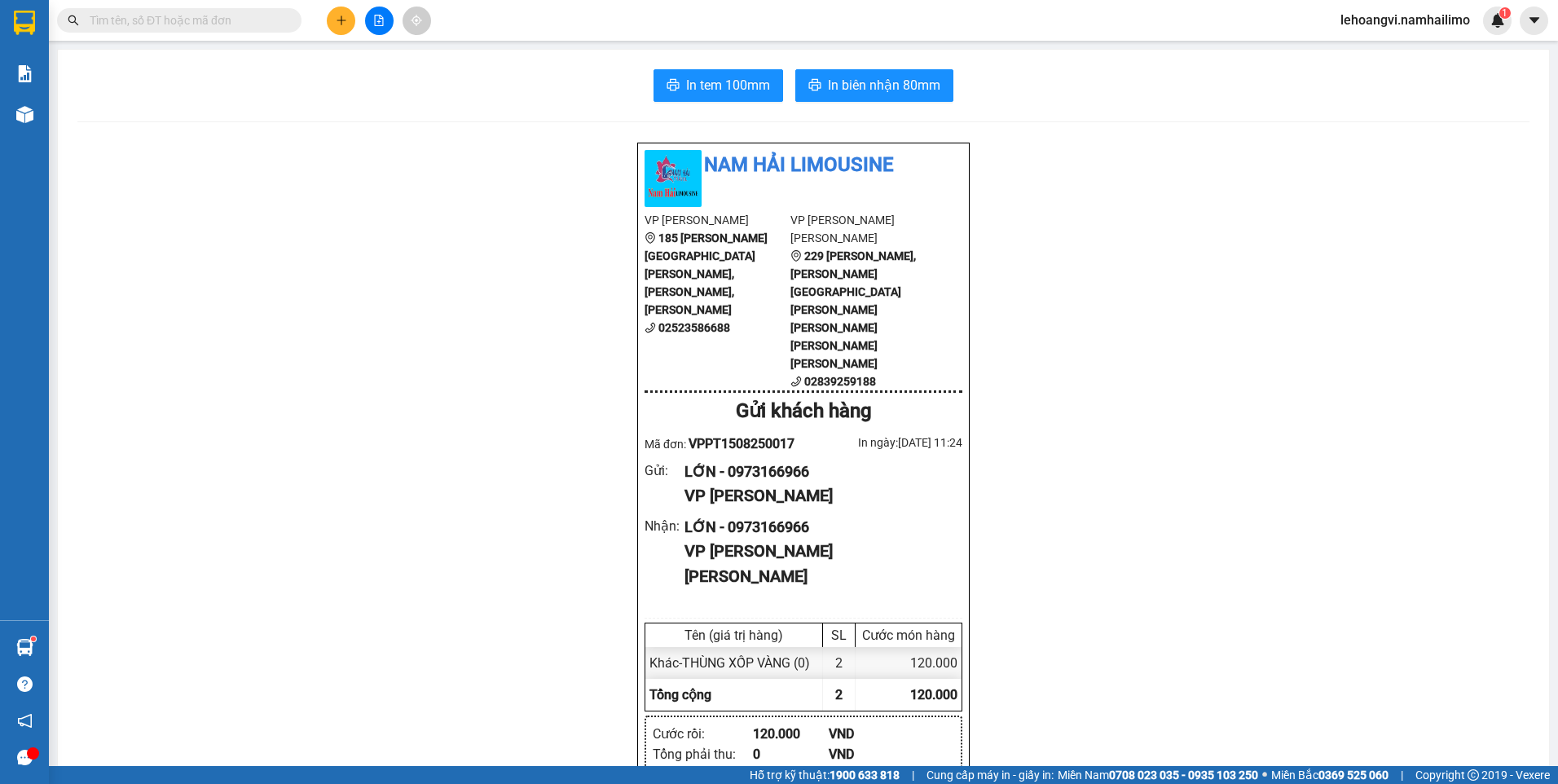
click at [205, 19] on input "text" at bounding box center [186, 20] width 192 height 18
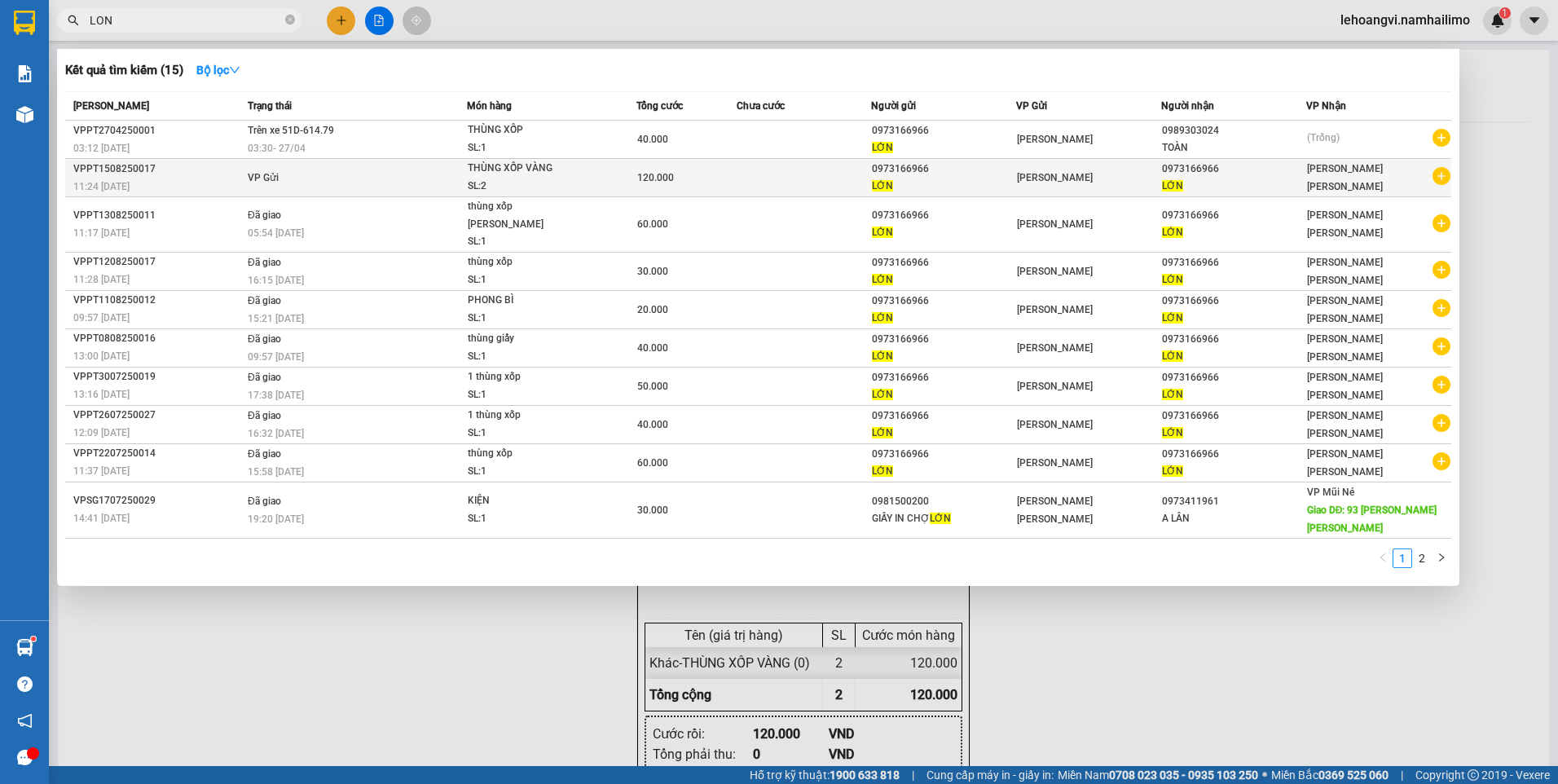
type input "LON"
click at [1435, 178] on icon "plus-circle" at bounding box center [1441, 175] width 18 height 18
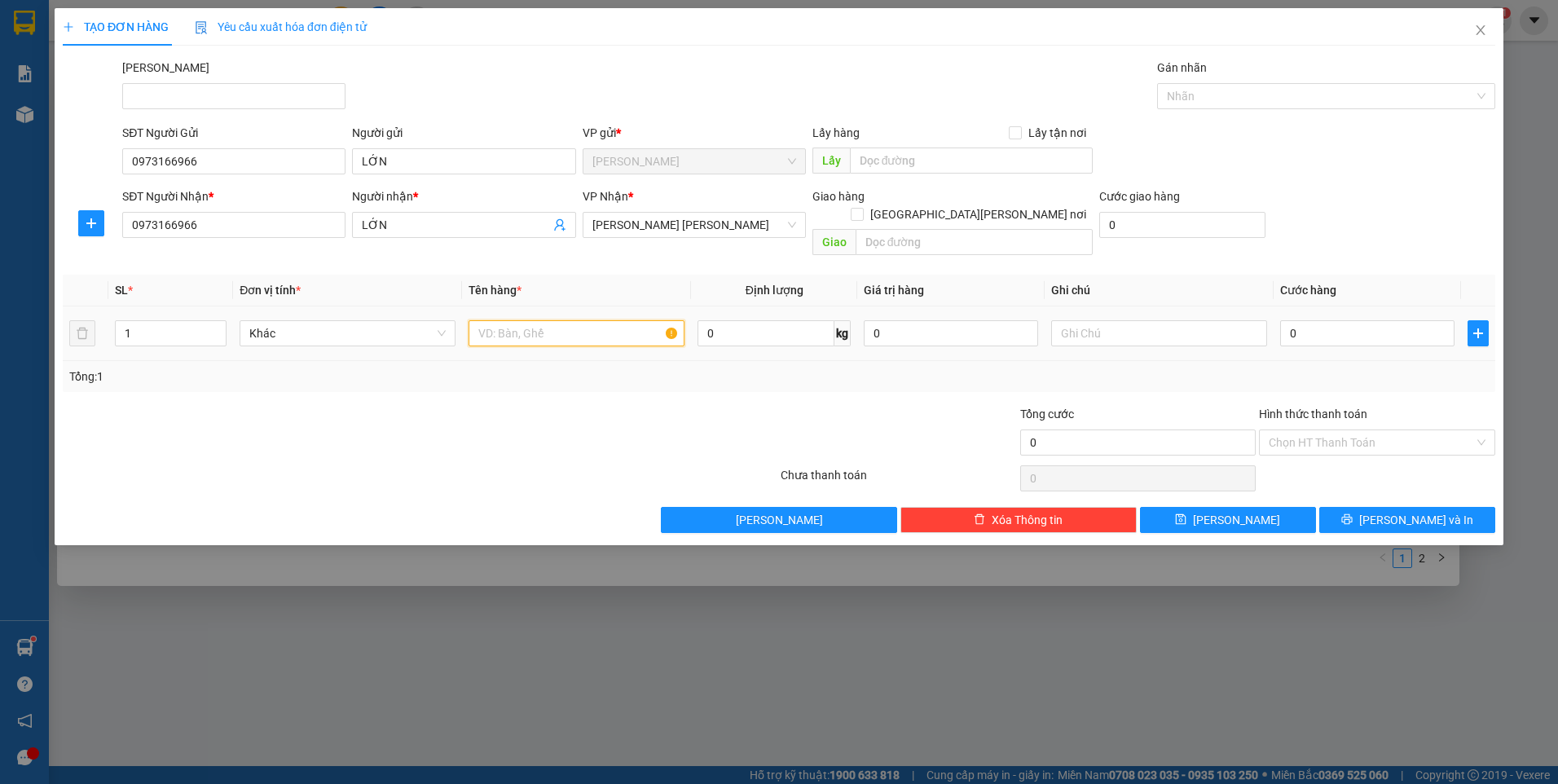
click at [531, 322] on input "text" at bounding box center [576, 332] width 216 height 26
type input "THÙNG XỐP VÀNG"
click at [1333, 320] on input "0" at bounding box center [1367, 332] width 175 height 26
type input "3"
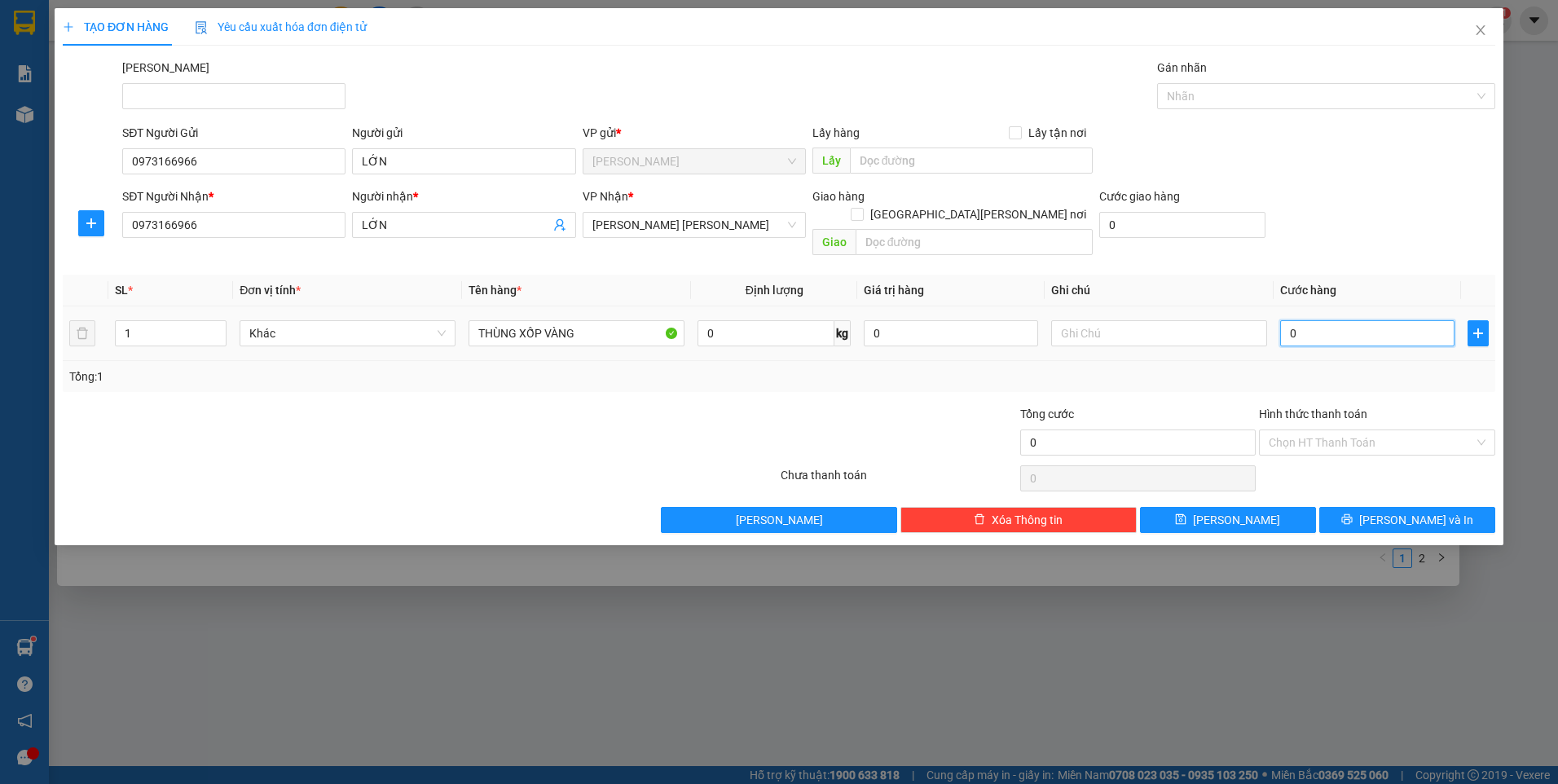
type input "3"
type input "30"
type input "30.000"
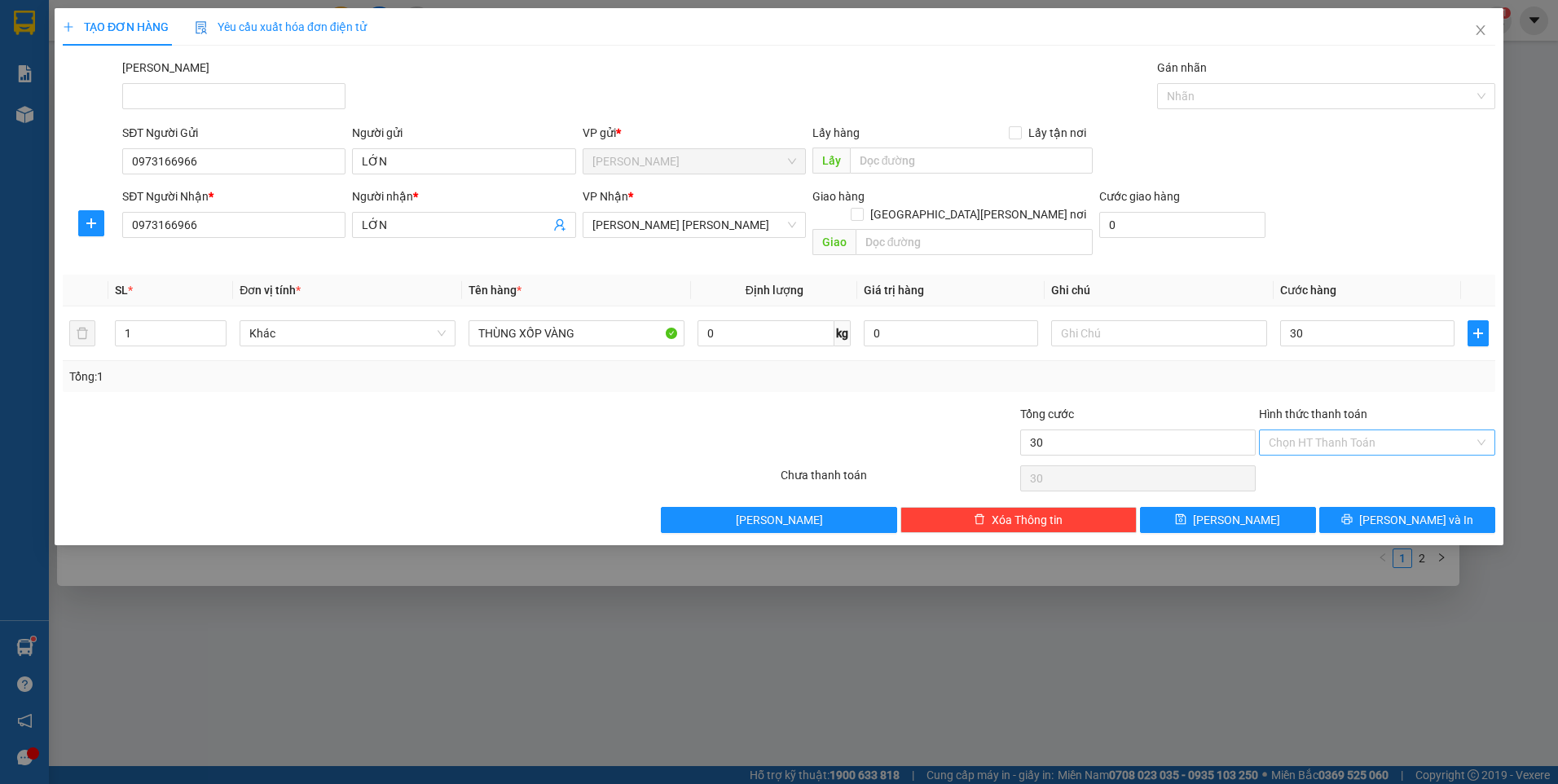
type input "30.000"
click at [1315, 431] on input "Hình thức thanh toán" at bounding box center [1371, 442] width 206 height 24
click at [1315, 461] on div "Tại văn phòng" at bounding box center [1377, 457] width 217 height 18
type input "0"
drag, startPoint x: 1372, startPoint y: 505, endPoint x: 1355, endPoint y: 499, distance: 18.0
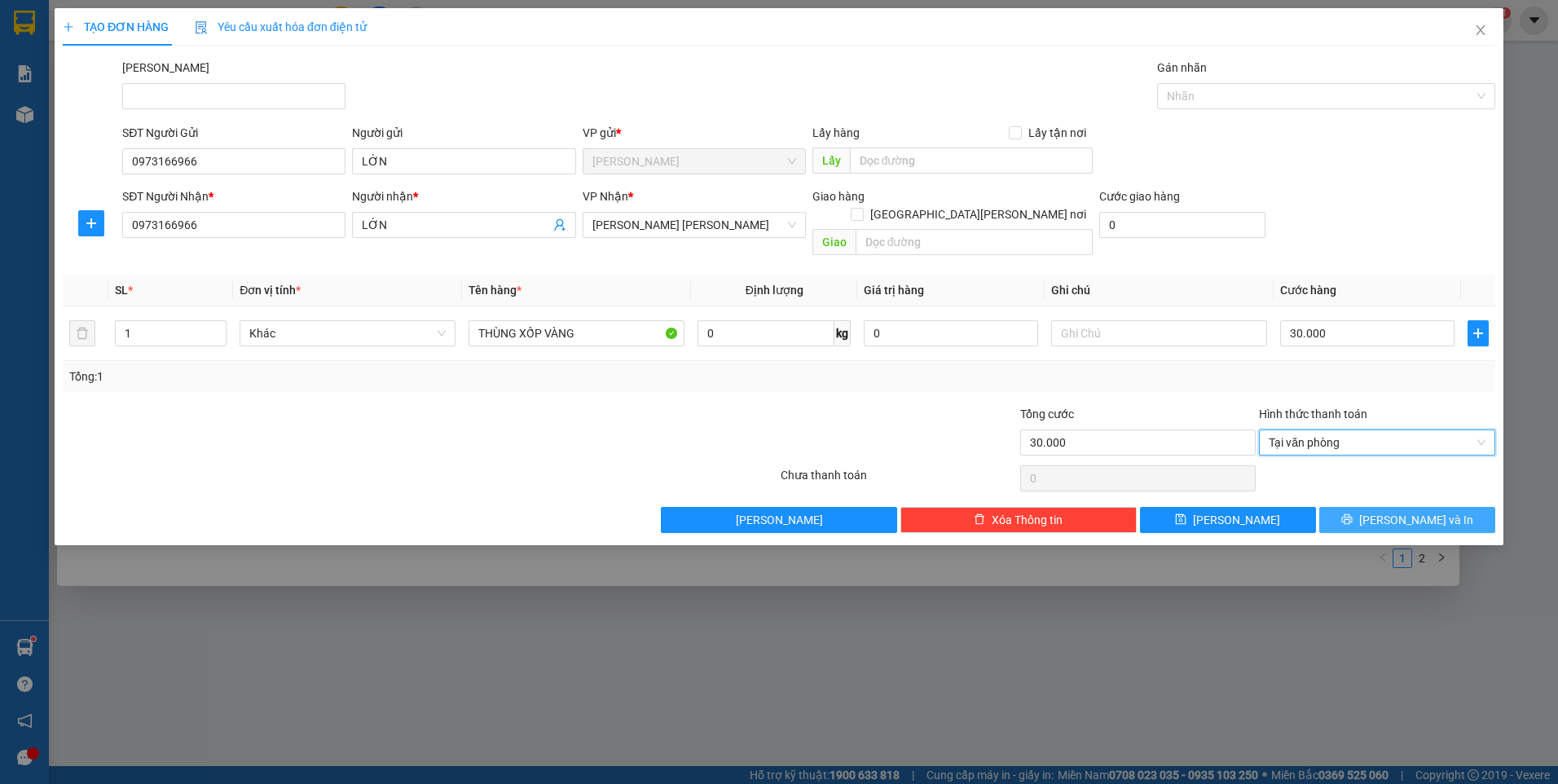
click at [1371, 507] on button "[PERSON_NAME] và In" at bounding box center [1408, 520] width 176 height 26
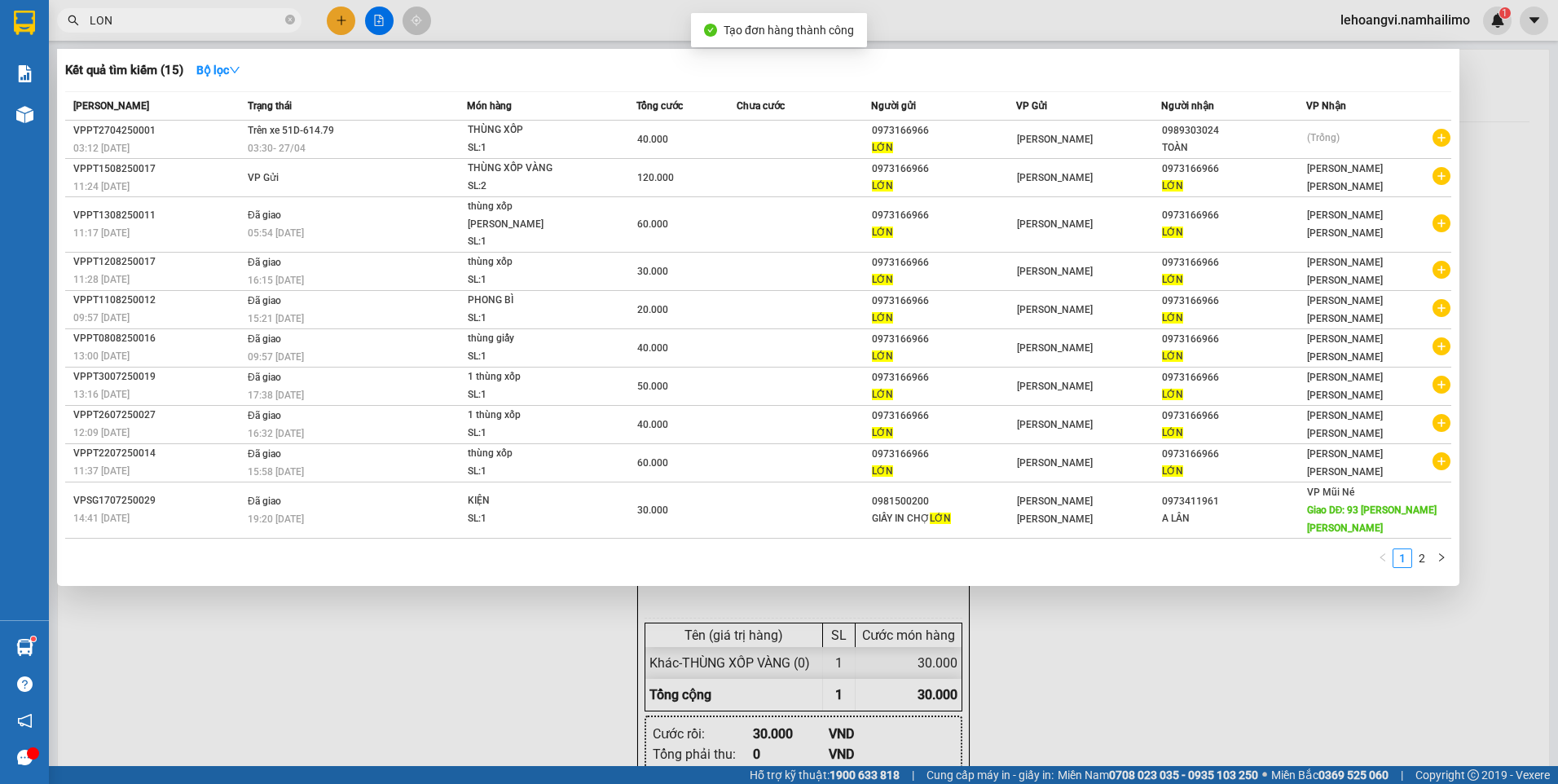
drag, startPoint x: 1164, startPoint y: 693, endPoint x: 1171, endPoint y: 683, distance: 12.2
click at [1170, 687] on div at bounding box center [779, 392] width 1558 height 784
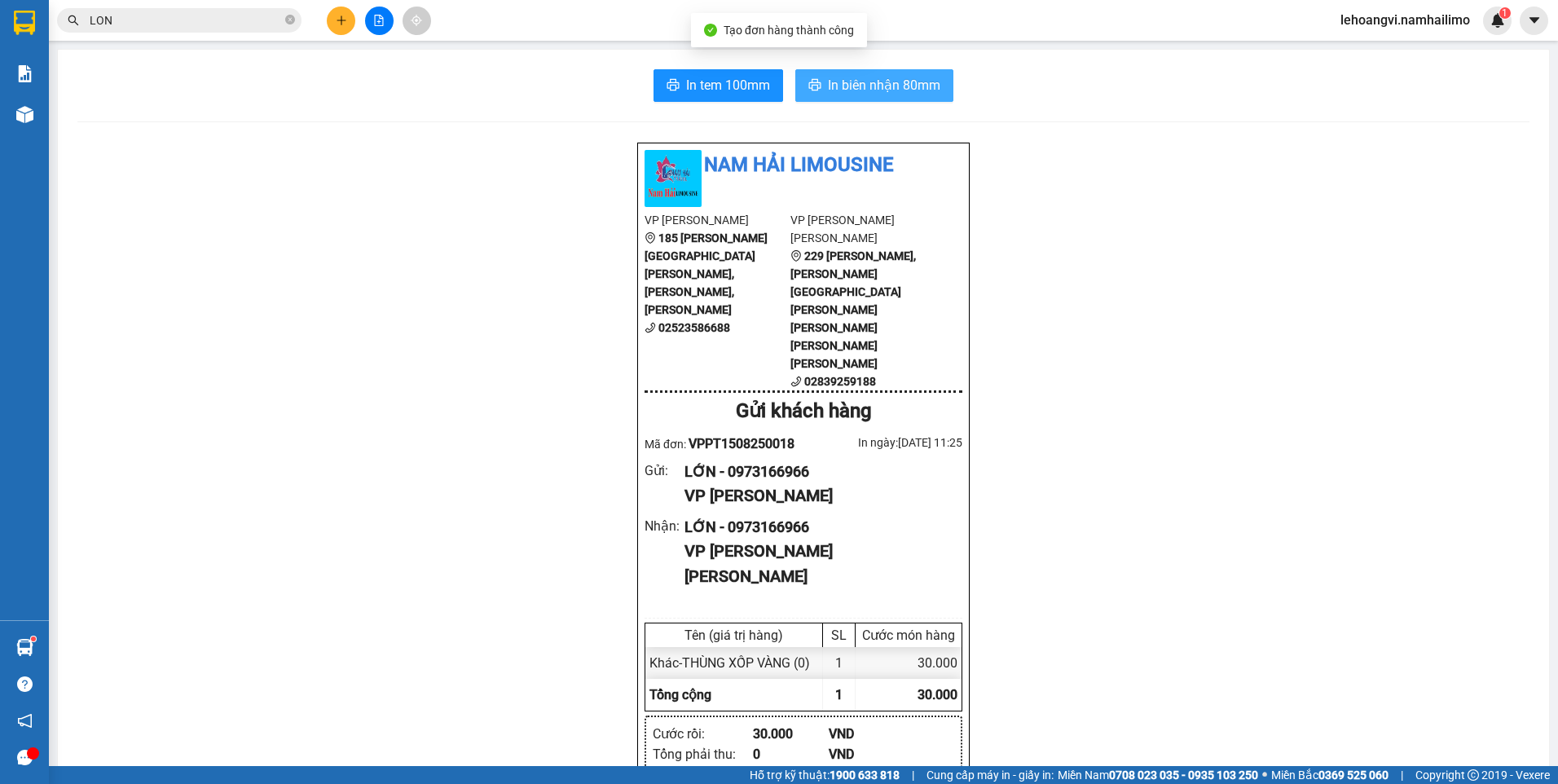
click at [882, 84] on span "In biên nhận 80mm" at bounding box center [884, 85] width 112 height 20
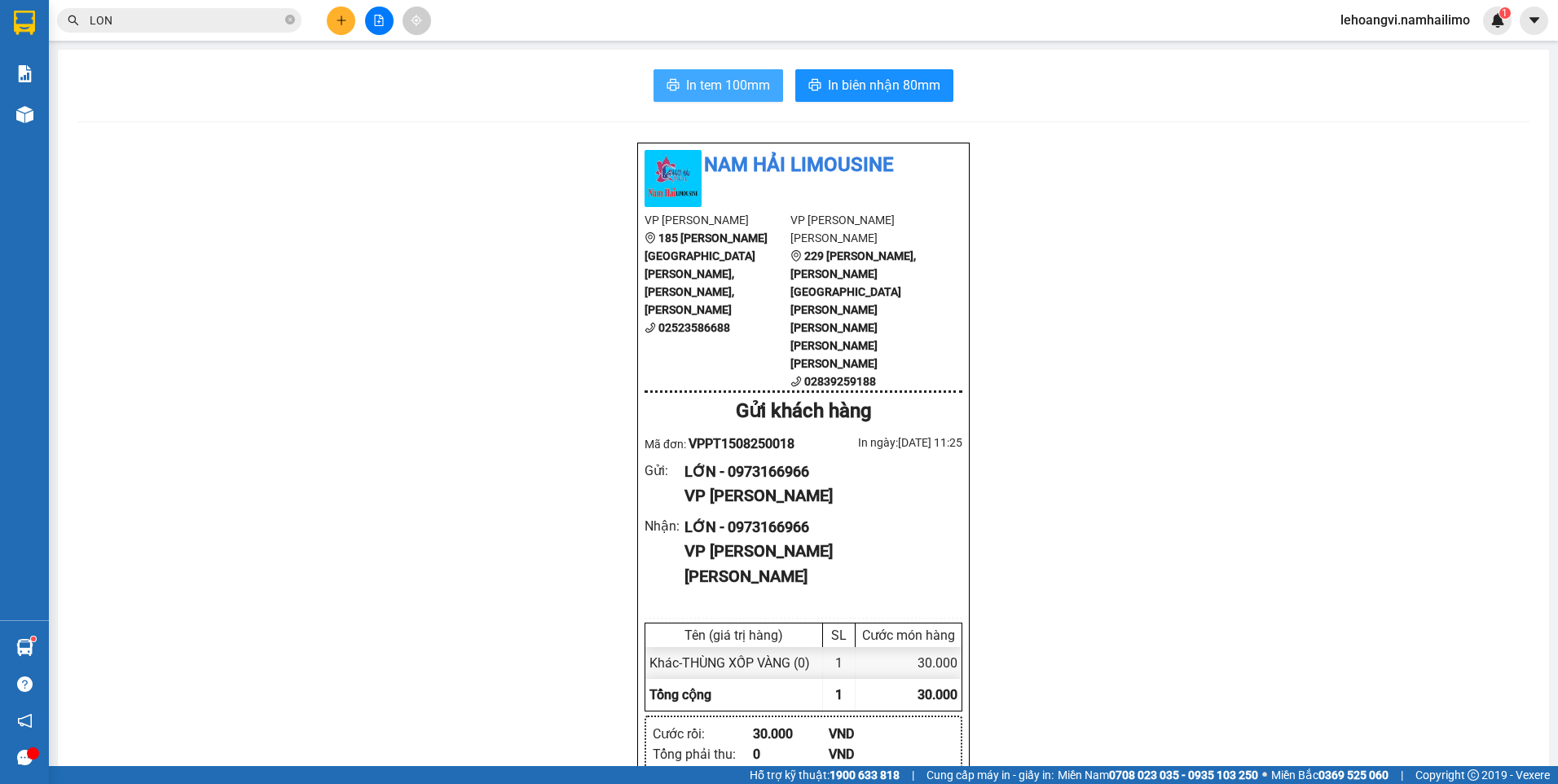
click at [678, 76] on button "In tem 100mm" at bounding box center [719, 86] width 129 height 33
